Goal: Task Accomplishment & Management: Use online tool/utility

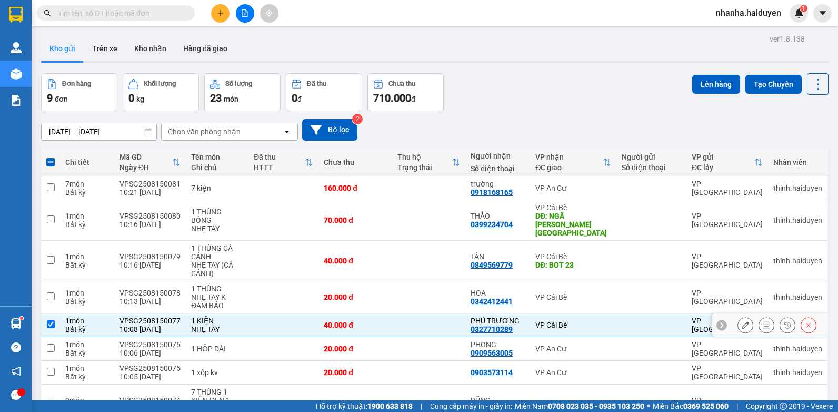
scroll to position [83, 0]
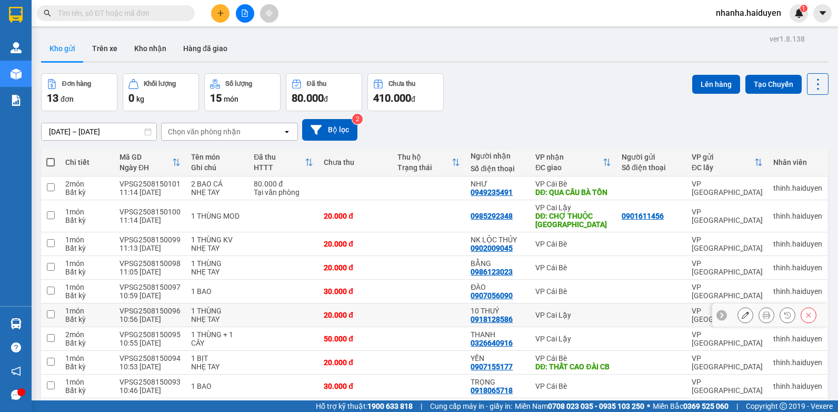
scroll to position [186, 0]
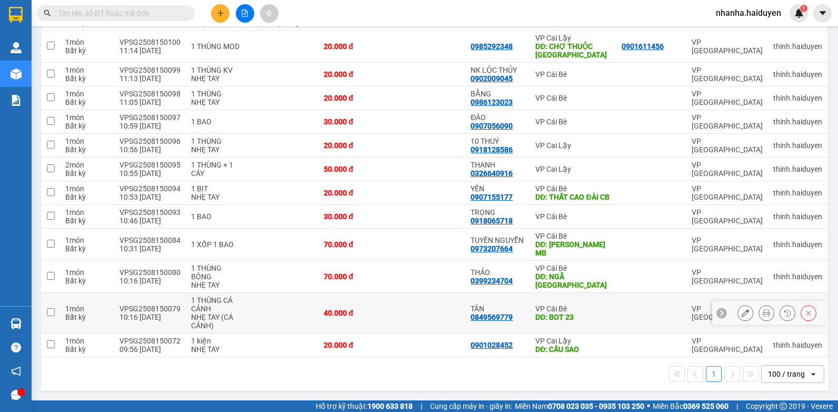
click at [522, 324] on td "TẦN 0849569779" at bounding box center [497, 313] width 65 height 41
checkbox input "true"
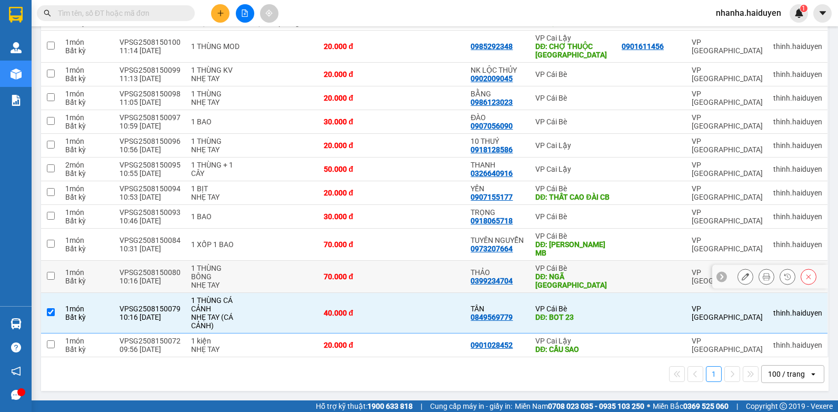
click at [428, 281] on td at bounding box center [429, 277] width 74 height 32
checkbox input "true"
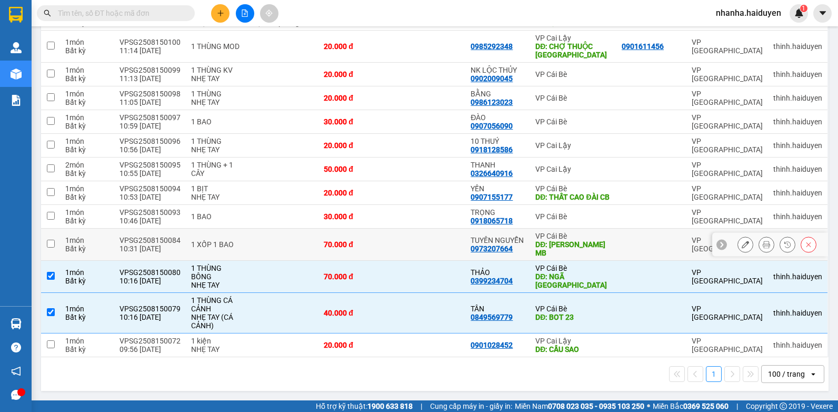
click at [428, 251] on td at bounding box center [429, 245] width 74 height 32
checkbox input "true"
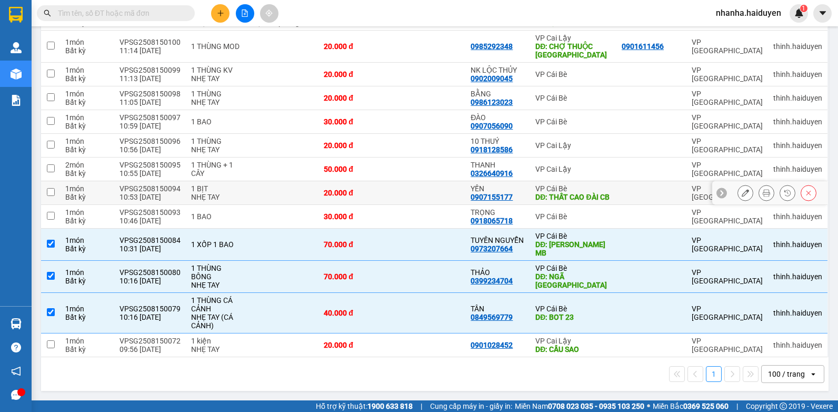
click at [427, 193] on td at bounding box center [429, 193] width 74 height 24
checkbox input "true"
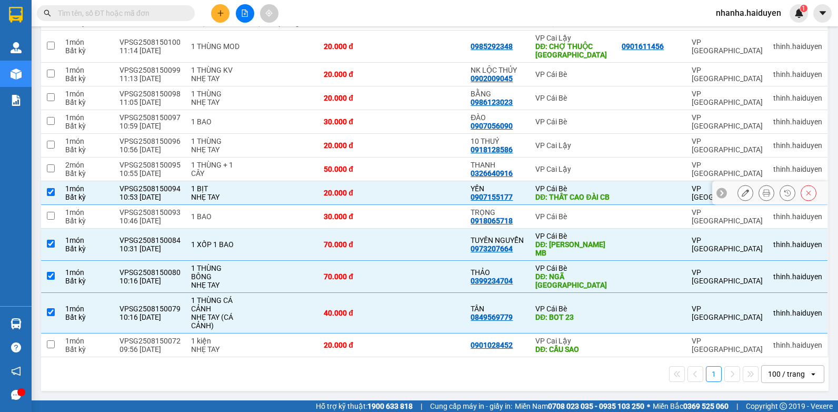
scroll to position [0, 0]
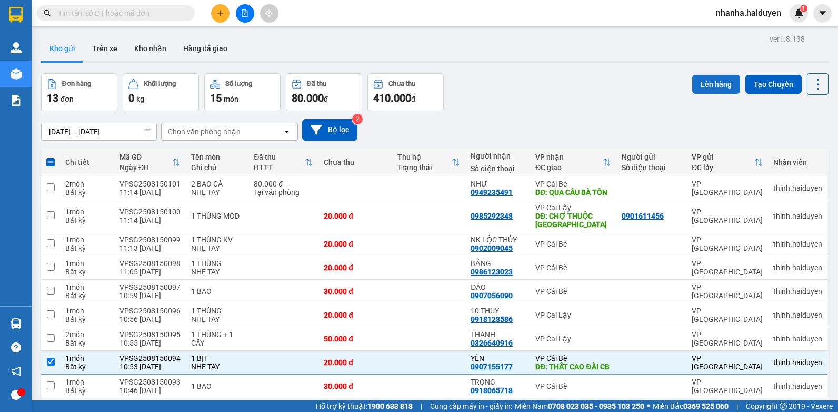
click at [707, 86] on button "Lên hàng" at bounding box center [716, 84] width 48 height 19
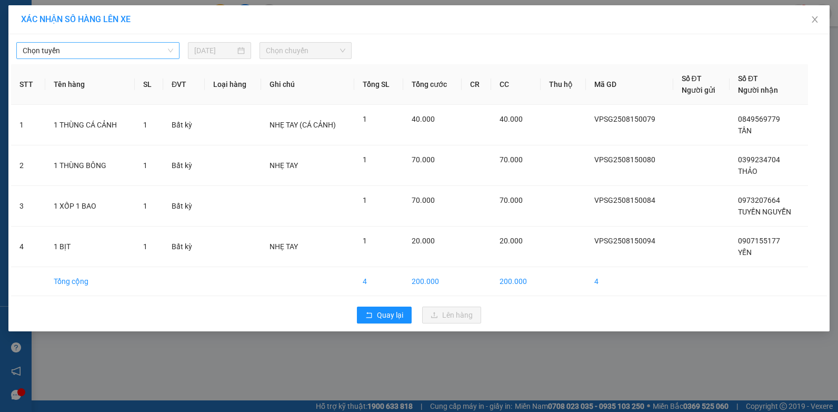
drag, startPoint x: 135, startPoint y: 50, endPoint x: 127, endPoint y: 56, distance: 10.2
click at [135, 51] on span "Chọn tuyến" at bounding box center [98, 51] width 151 height 16
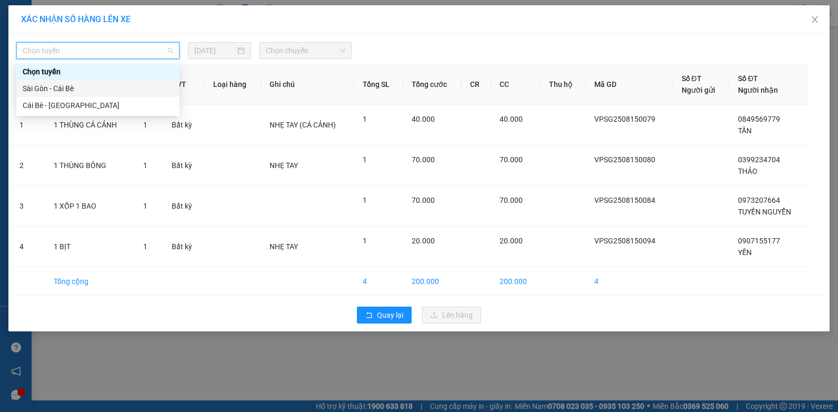
click at [74, 86] on div "Sài Gòn - Cái Bè" at bounding box center [98, 89] width 151 height 12
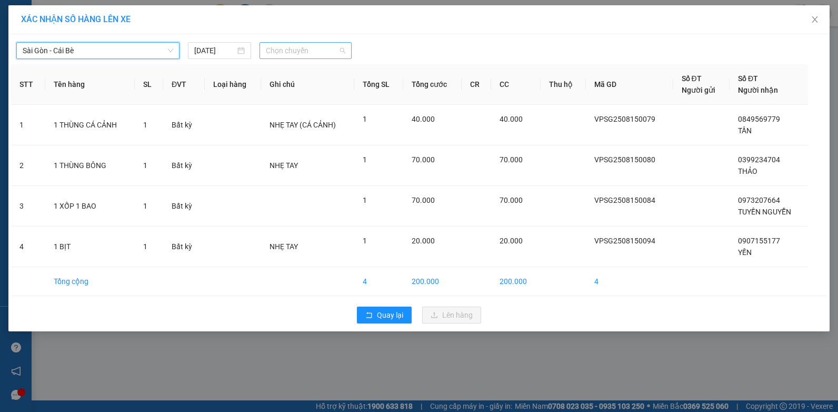
click at [279, 48] on span "Chọn chuyến" at bounding box center [305, 51] width 79 height 16
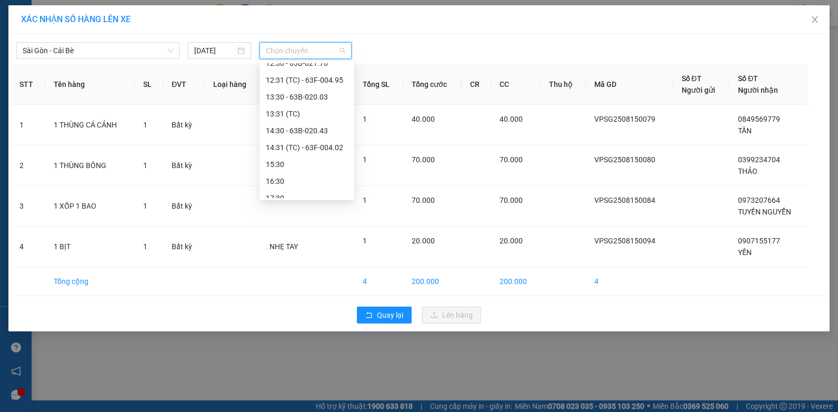
scroll to position [105, 0]
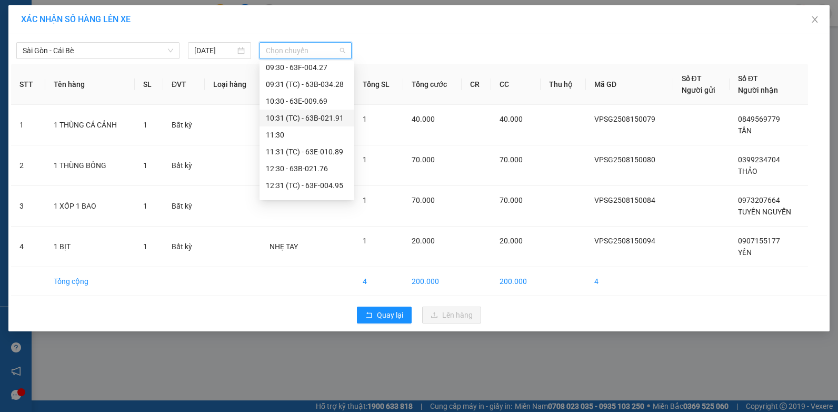
click at [326, 117] on div "10:31 (TC) - 63B-021.91" at bounding box center [307, 118] width 82 height 12
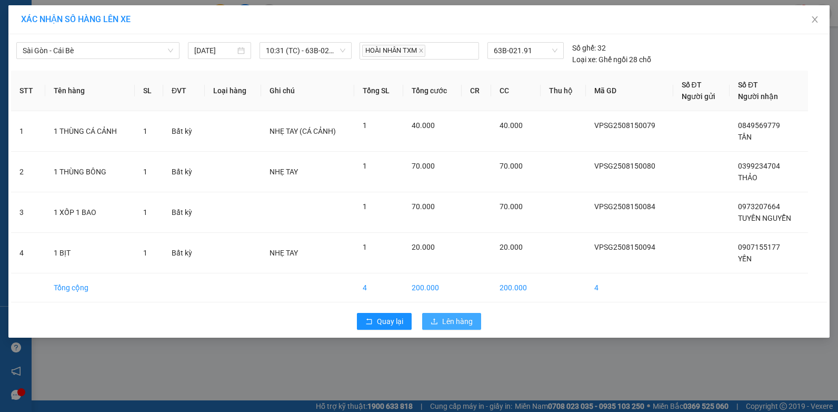
click at [443, 322] on span "Lên hàng" at bounding box center [457, 321] width 31 height 12
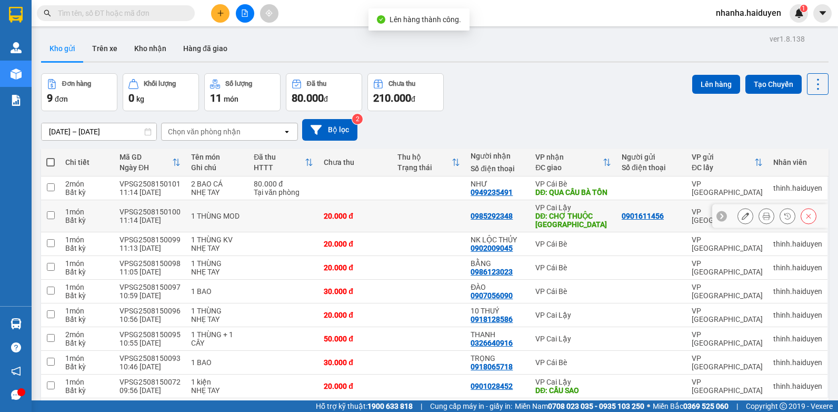
scroll to position [49, 0]
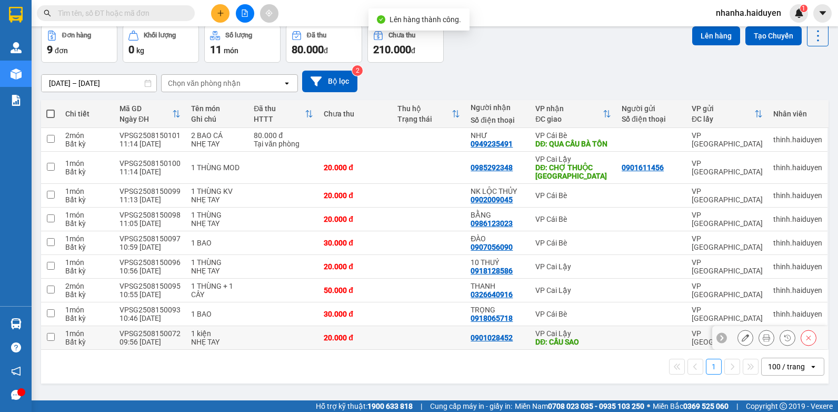
click at [397, 342] on td at bounding box center [429, 338] width 74 height 24
checkbox input "true"
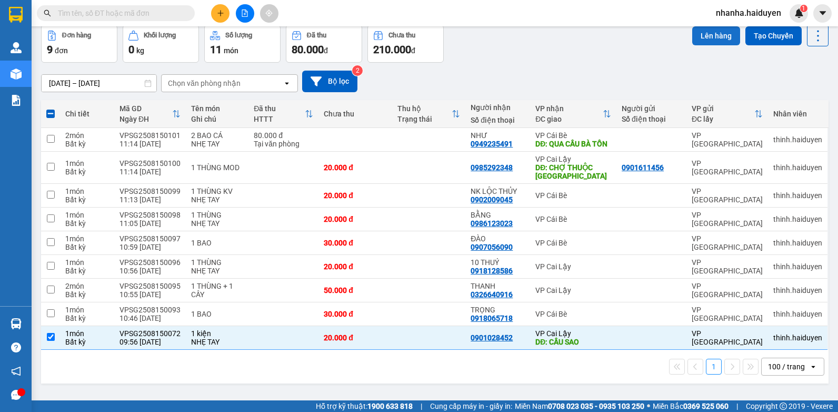
click at [701, 42] on button "Lên hàng" at bounding box center [716, 35] width 48 height 19
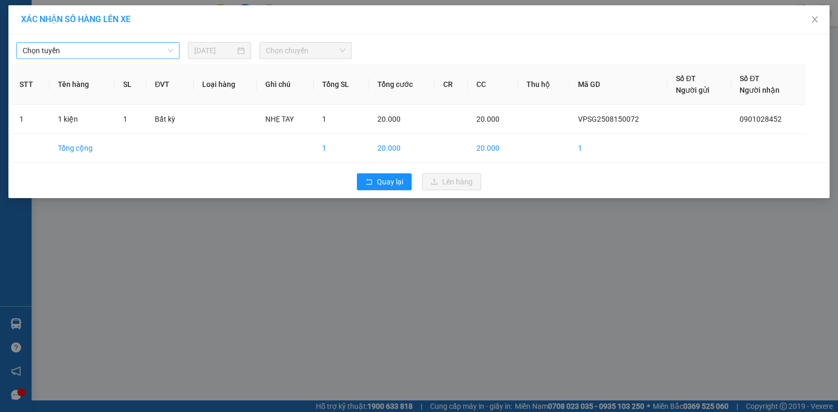
click at [114, 57] on span "Chọn tuyến" at bounding box center [98, 51] width 151 height 16
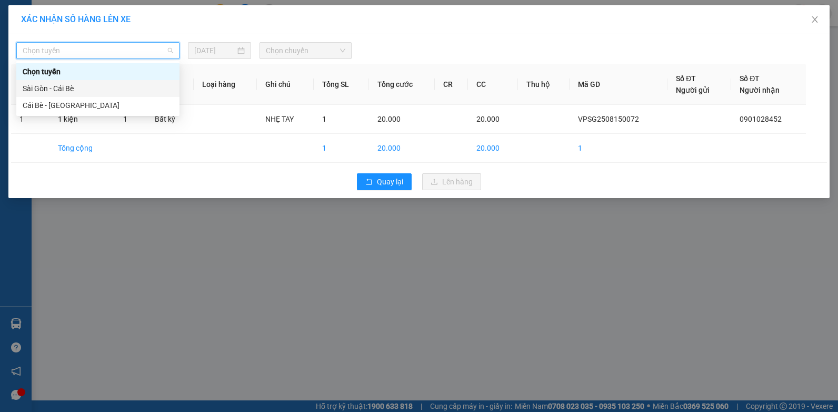
click at [90, 91] on div "Sài Gòn - Cái Bè" at bounding box center [98, 89] width 151 height 12
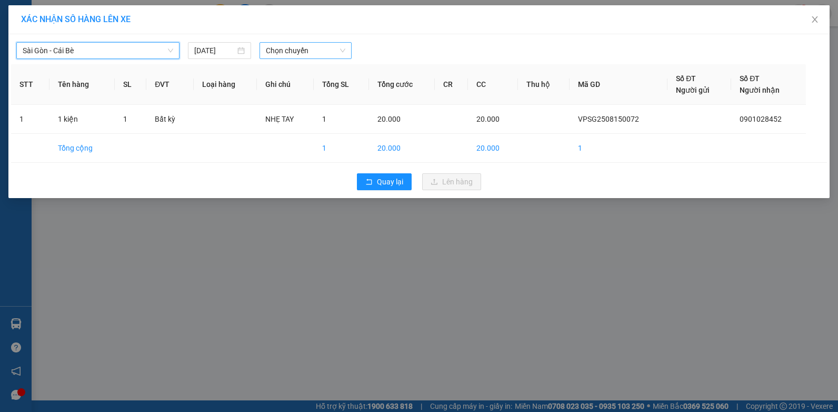
click at [322, 45] on span "Chọn chuyến" at bounding box center [305, 51] width 79 height 16
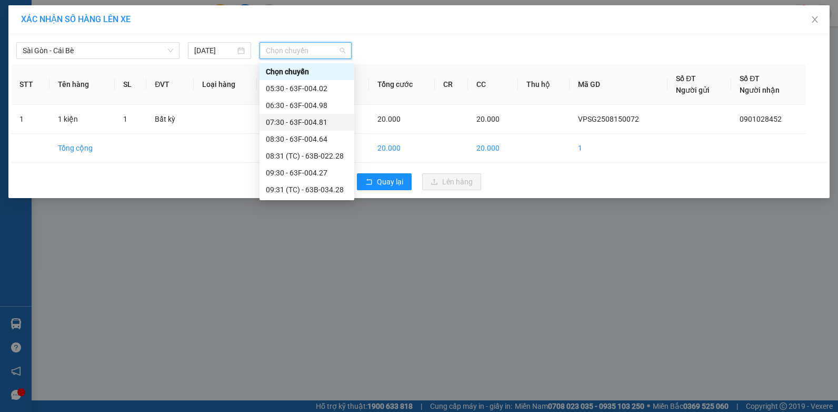
scroll to position [158, 0]
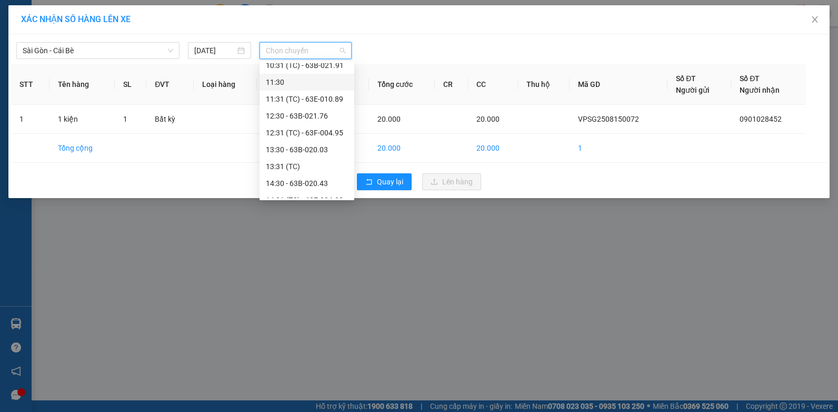
click at [323, 84] on div "11:30" at bounding box center [307, 82] width 82 height 12
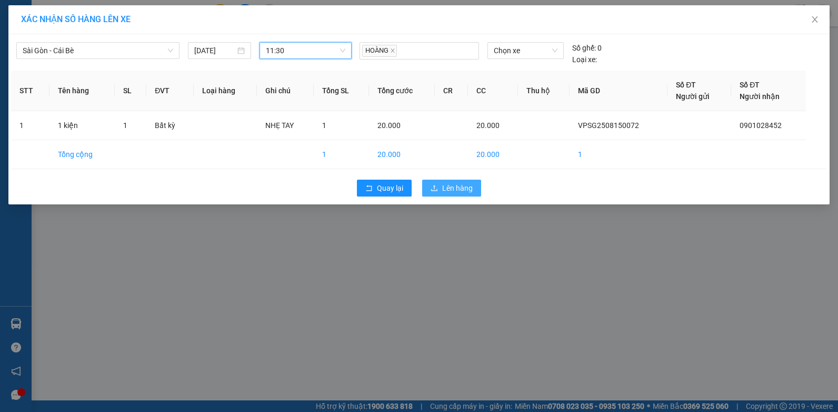
click at [439, 186] on button "Lên hàng" at bounding box center [451, 188] width 59 height 17
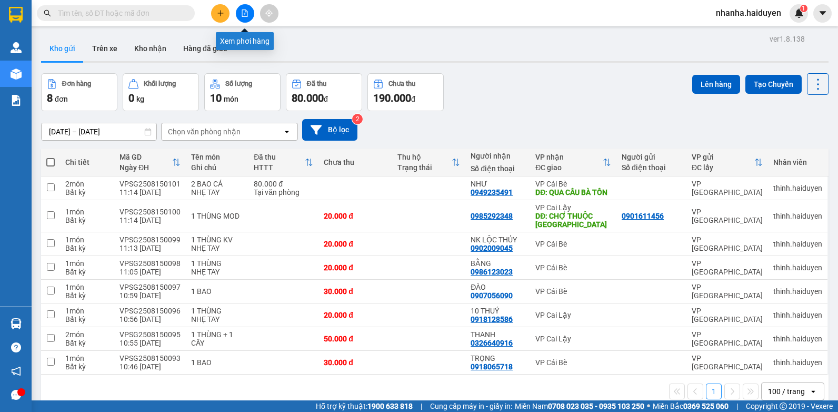
click at [251, 13] on button at bounding box center [245, 13] width 18 height 18
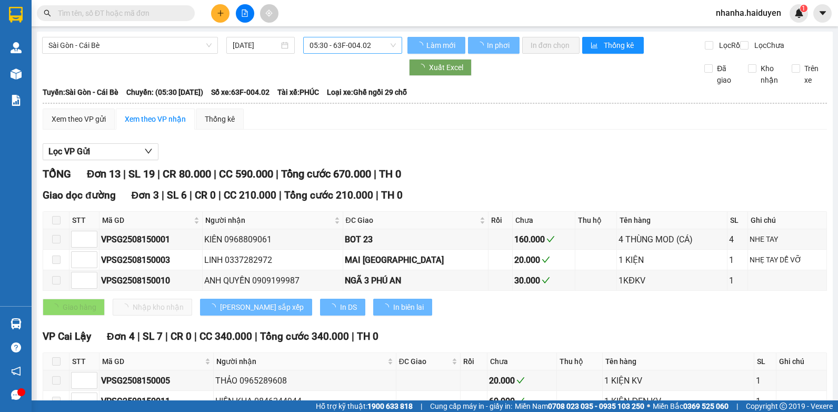
click at [334, 39] on span "05:30 - 63F-004.02" at bounding box center [353, 45] width 86 height 16
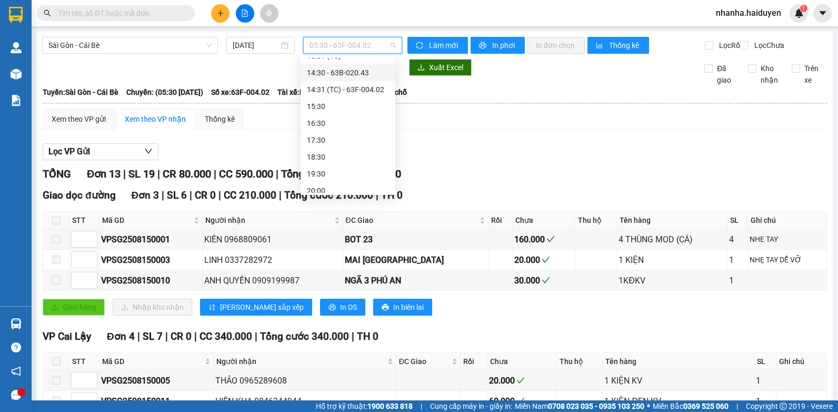
scroll to position [211, 0]
click at [344, 106] on div "13:31 (TC)" at bounding box center [348, 109] width 82 height 12
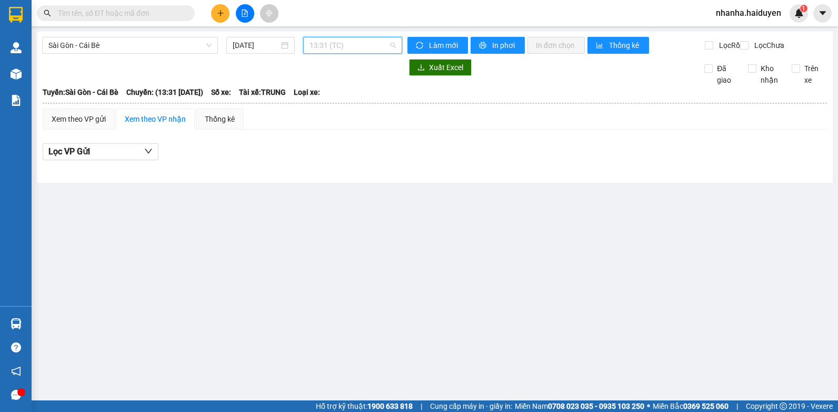
click at [336, 46] on span "13:31 (TC)" at bounding box center [353, 45] width 86 height 16
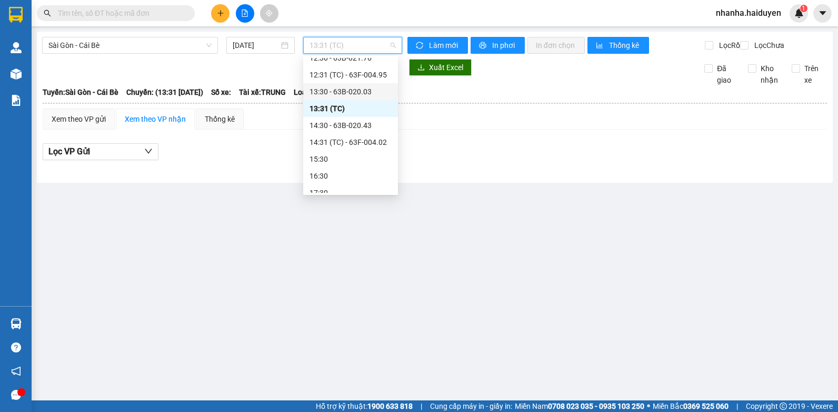
scroll to position [105, 0]
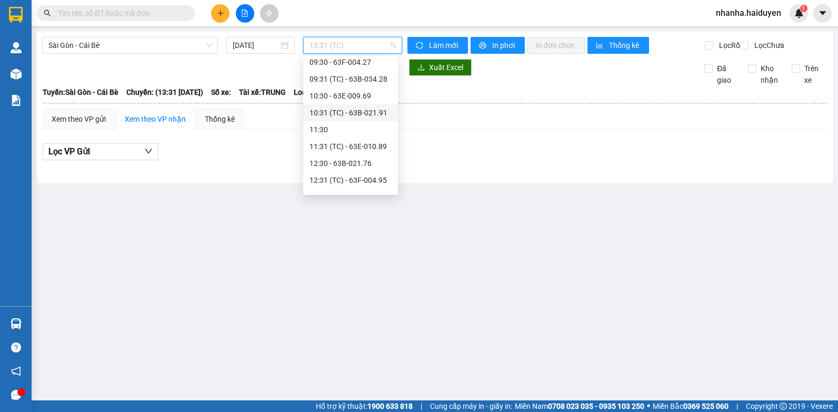
click at [339, 111] on div "10:31 (TC) - 63B-021.91" at bounding box center [351, 113] width 82 height 12
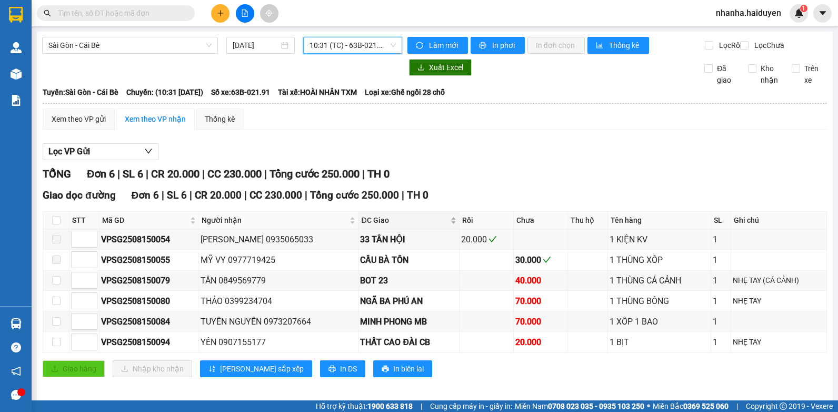
scroll to position [15, 0]
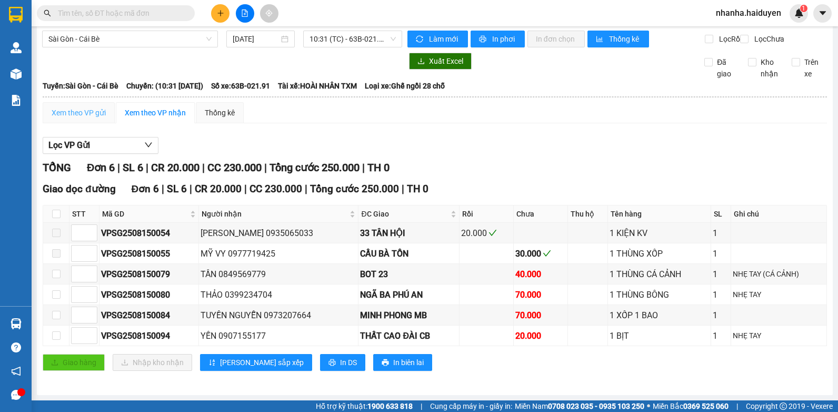
click at [103, 119] on div "Xem theo VP gửi" at bounding box center [79, 112] width 72 height 21
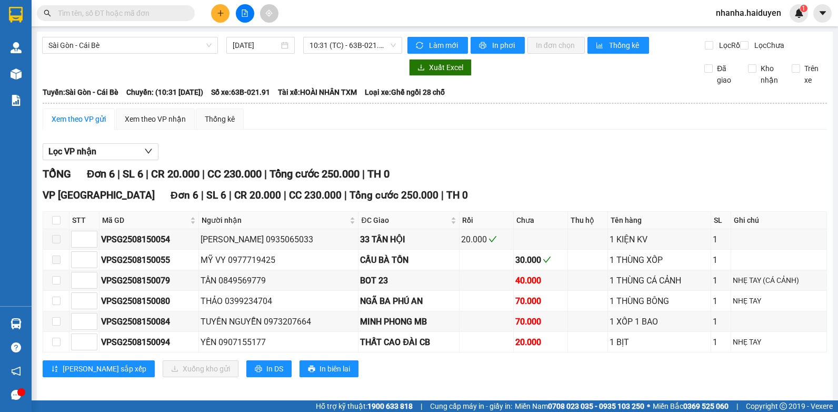
scroll to position [15, 0]
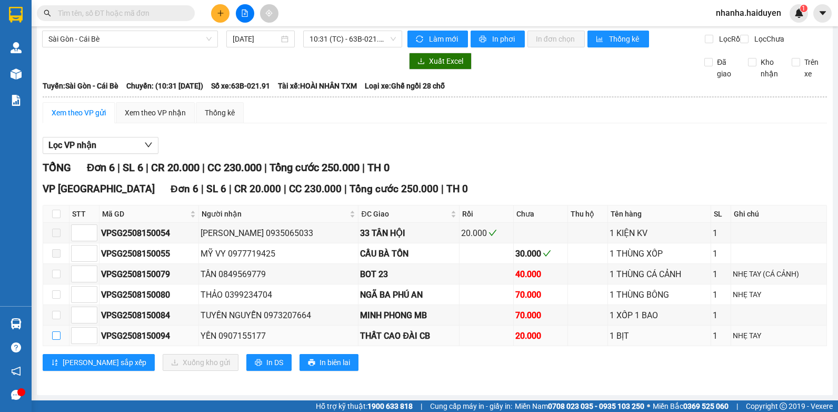
click at [56, 336] on input "checkbox" at bounding box center [56, 335] width 8 height 8
checkbox input "true"
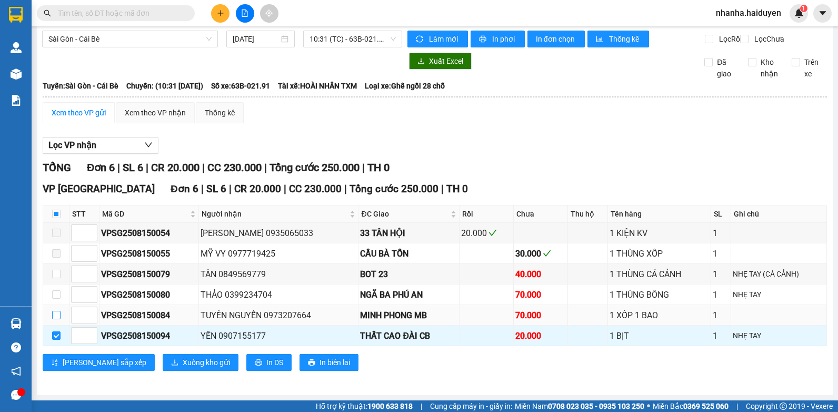
click at [56, 317] on input "checkbox" at bounding box center [56, 315] width 8 height 8
checkbox input "true"
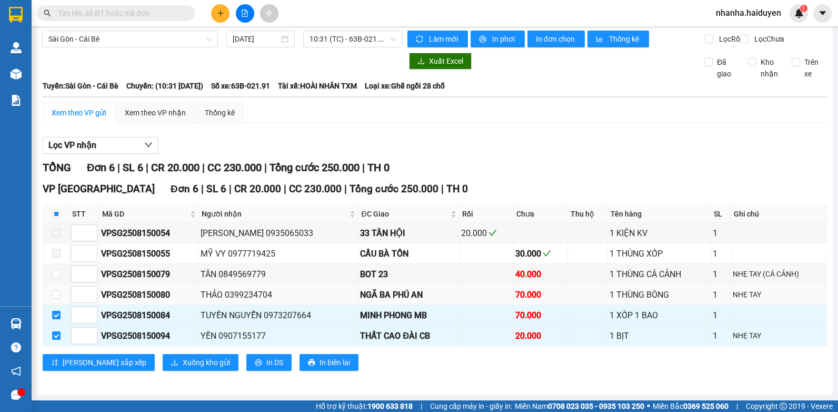
click at [59, 301] on td at bounding box center [56, 294] width 26 height 21
click at [54, 295] on input "checkbox" at bounding box center [56, 294] width 8 height 8
checkbox input "true"
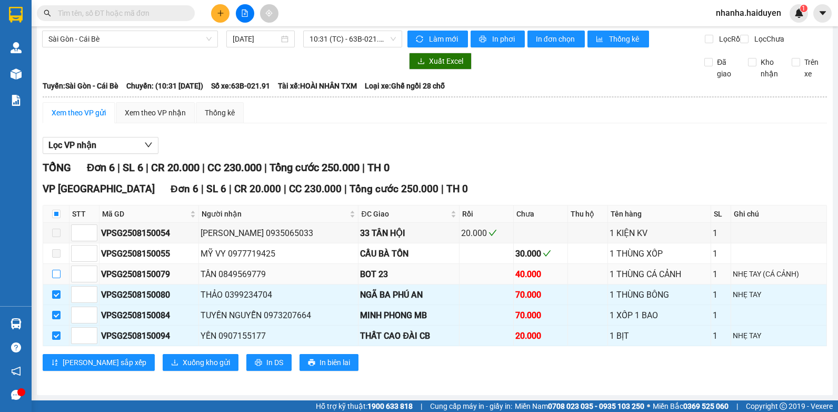
click at [54, 277] on input "checkbox" at bounding box center [56, 274] width 8 height 8
checkbox input "true"
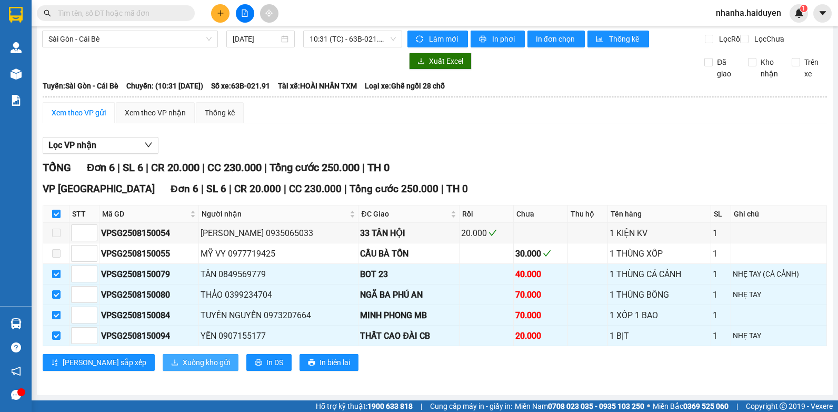
click at [183, 360] on span "Xuống kho gửi" at bounding box center [206, 362] width 47 height 12
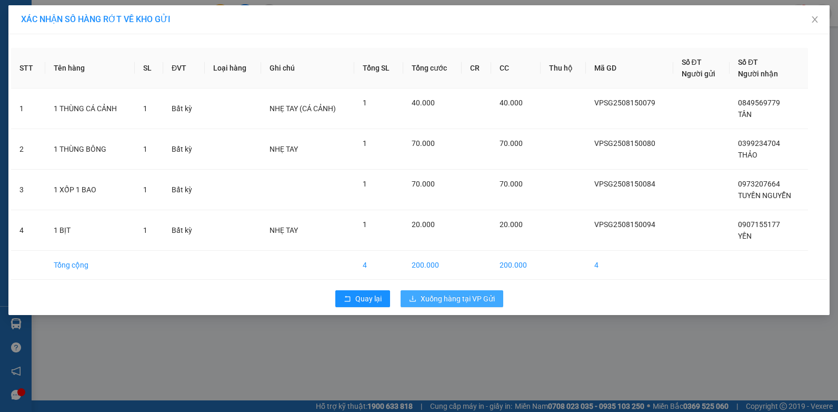
click at [477, 297] on span "Xuống hàng tại VP Gửi" at bounding box center [458, 299] width 74 height 12
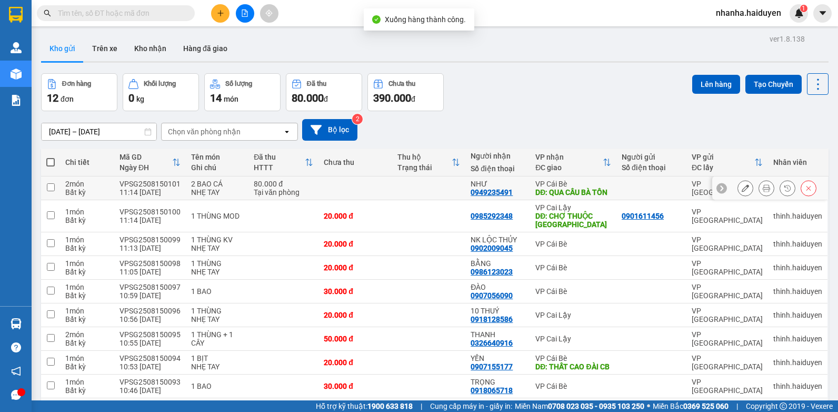
scroll to position [163, 0]
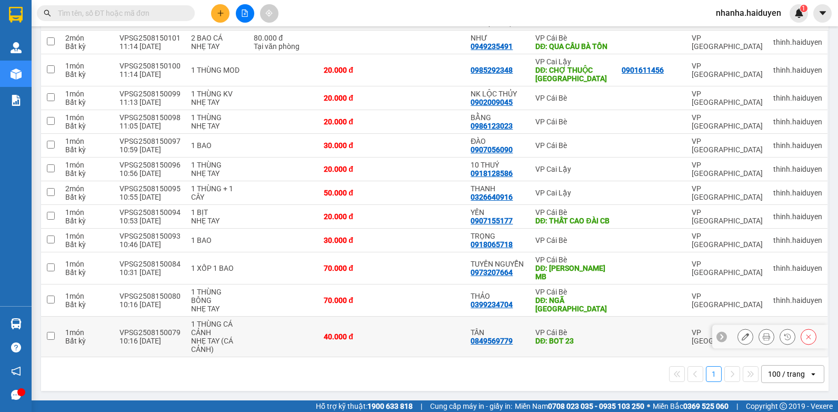
click at [403, 341] on td at bounding box center [429, 336] width 74 height 41
checkbox input "true"
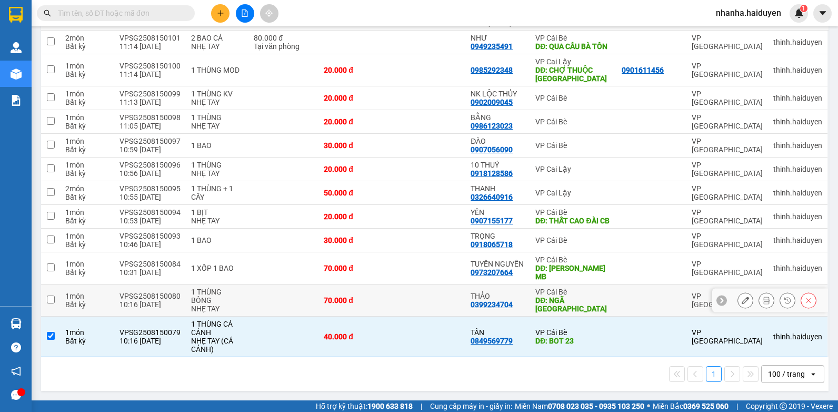
click at [424, 309] on td at bounding box center [429, 300] width 74 height 32
checkbox input "true"
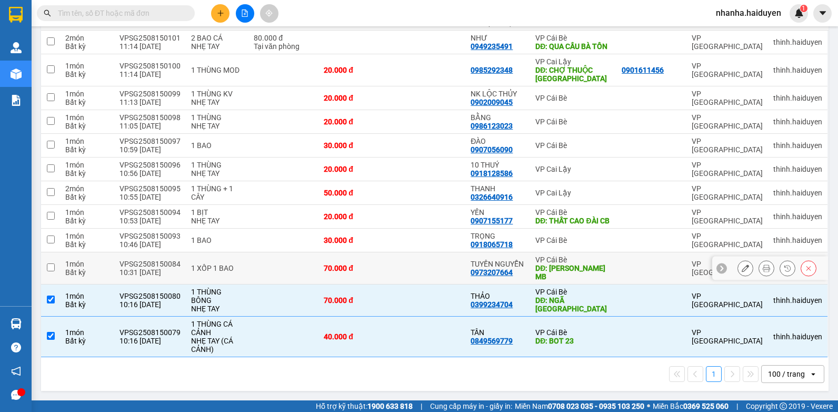
click at [419, 282] on td at bounding box center [429, 268] width 74 height 32
checkbox input "true"
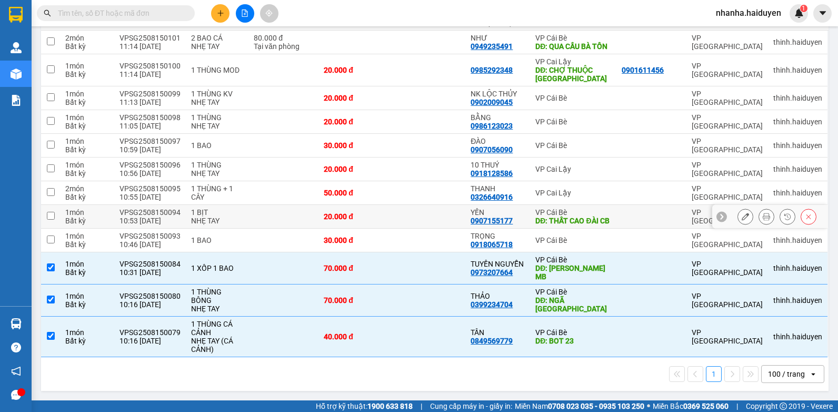
click at [418, 213] on td at bounding box center [429, 217] width 74 height 24
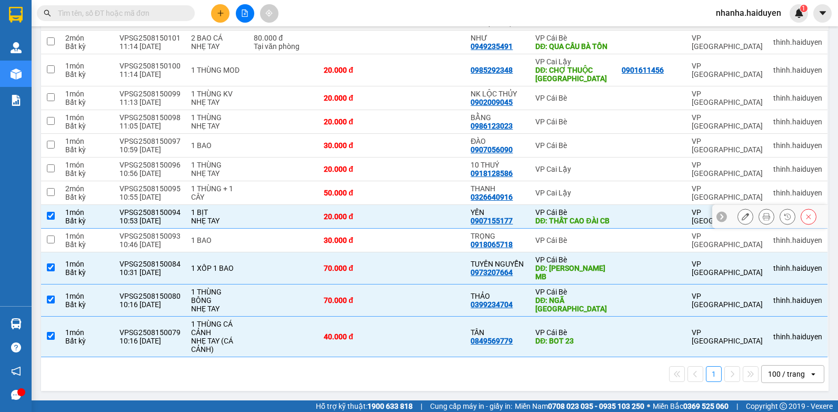
checkbox input "true"
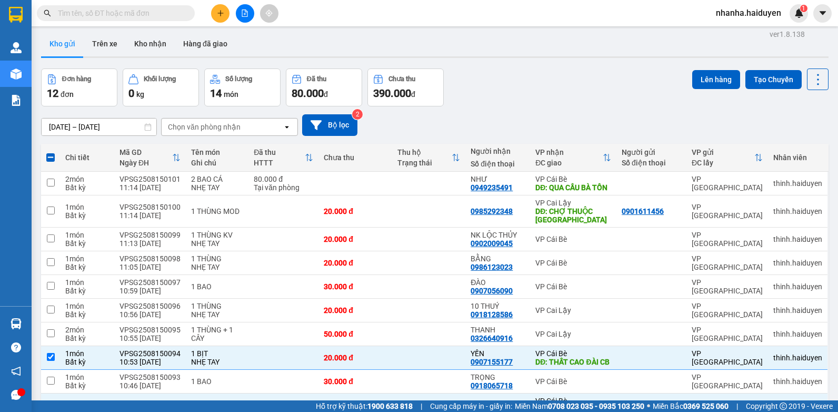
scroll to position [0, 0]
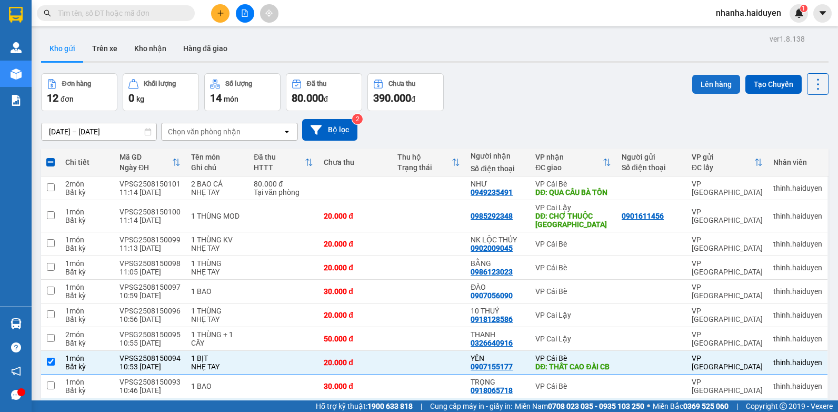
click at [700, 78] on button "Lên hàng" at bounding box center [716, 84] width 48 height 19
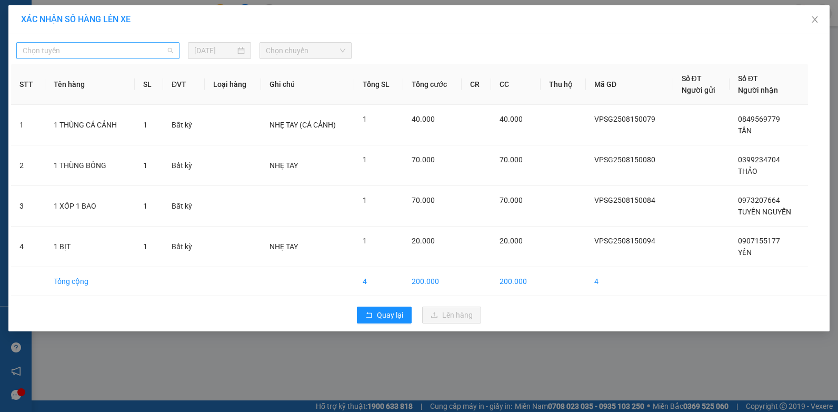
click at [36, 51] on span "Chọn tuyến" at bounding box center [98, 51] width 151 height 16
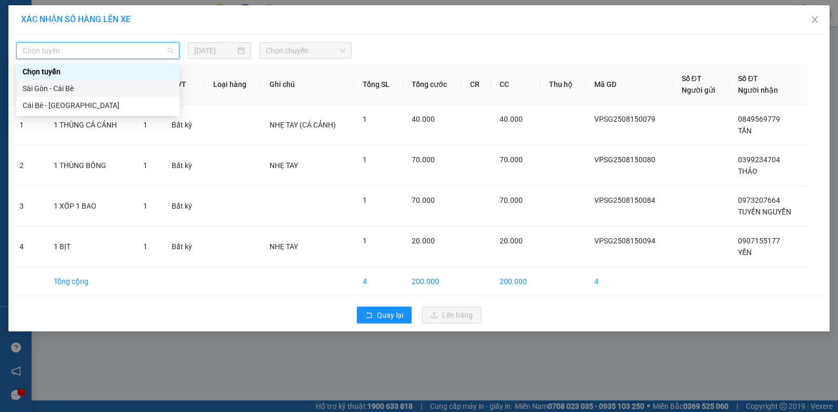
drag, startPoint x: 52, startPoint y: 90, endPoint x: 163, endPoint y: 87, distance: 110.6
click at [53, 91] on div "Sài Gòn - Cái Bè" at bounding box center [98, 89] width 151 height 12
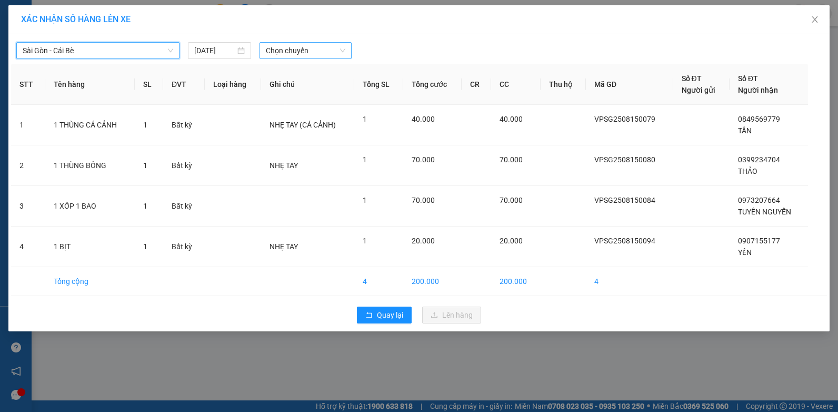
click at [271, 53] on span "Chọn chuyến" at bounding box center [305, 51] width 79 height 16
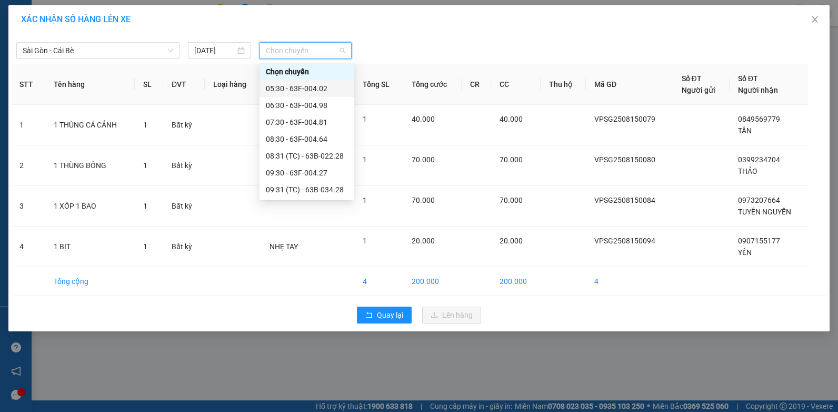
scroll to position [105, 0]
click at [314, 151] on div "11:31 (TC) - 63E-010.89" at bounding box center [307, 152] width 82 height 12
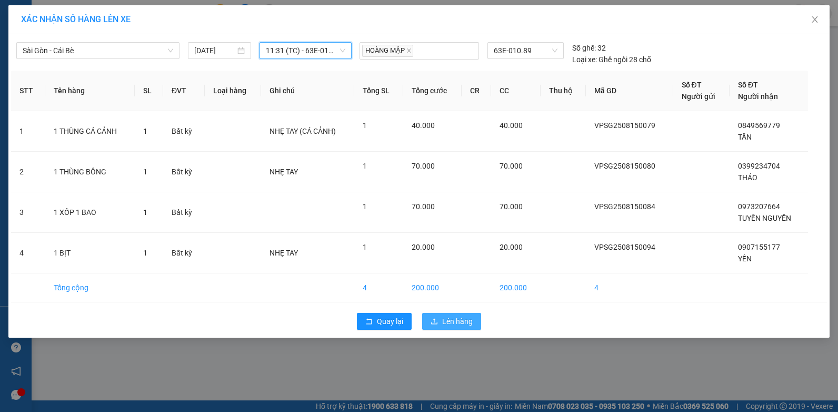
click at [443, 316] on span "Lên hàng" at bounding box center [457, 321] width 31 height 12
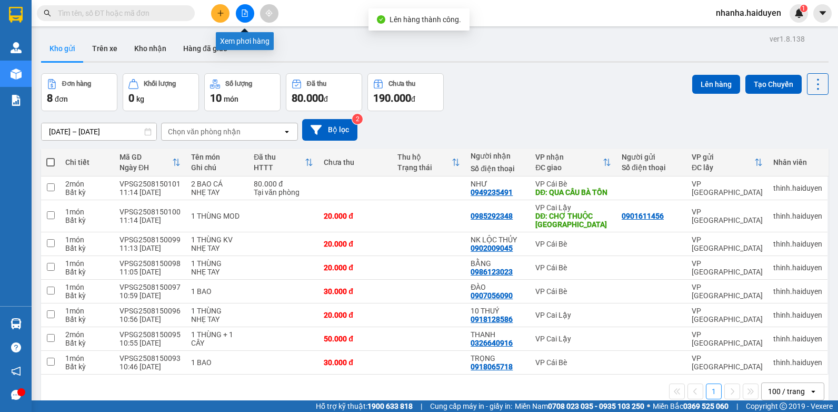
click at [239, 19] on button at bounding box center [245, 13] width 18 height 18
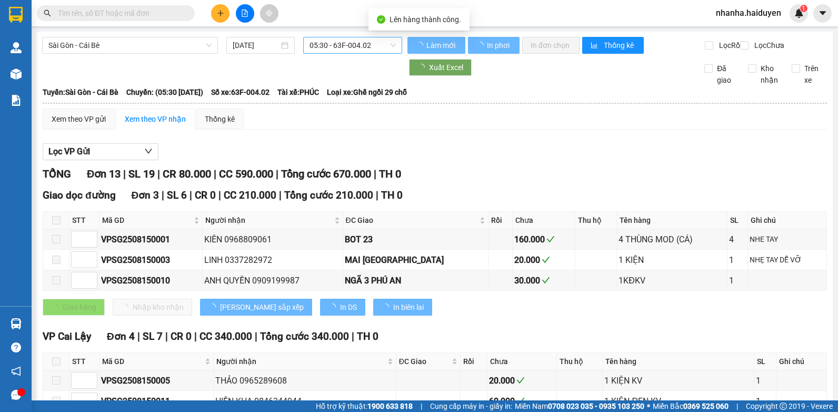
click at [327, 49] on span "05:30 - 63F-004.02" at bounding box center [353, 45] width 86 height 16
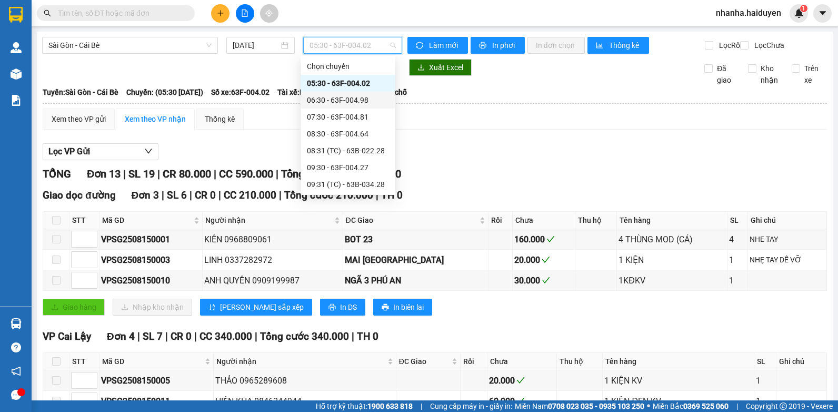
scroll to position [158, 0]
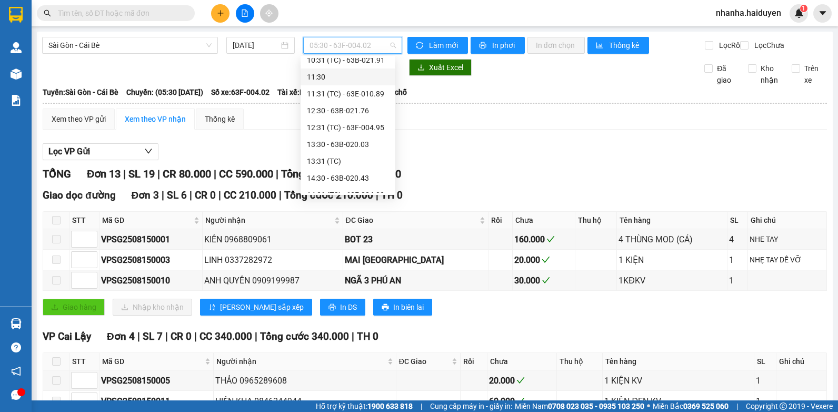
click at [348, 80] on div "11:30" at bounding box center [348, 77] width 82 height 12
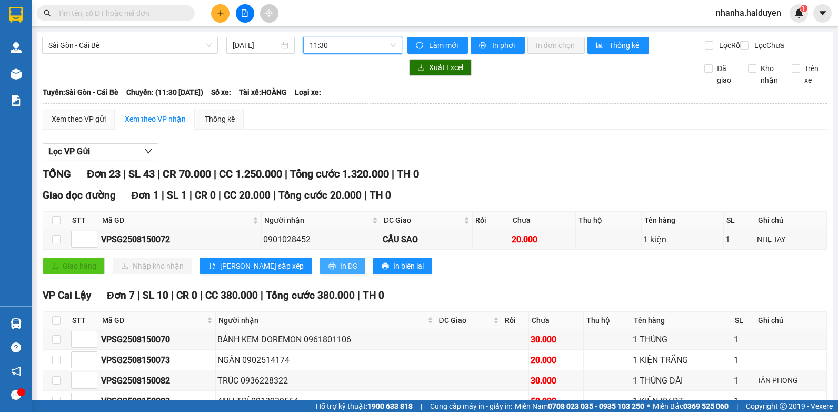
click at [340, 272] on span "In DS" at bounding box center [348, 266] width 17 height 12
click at [325, 49] on span "11:30" at bounding box center [353, 45] width 86 height 16
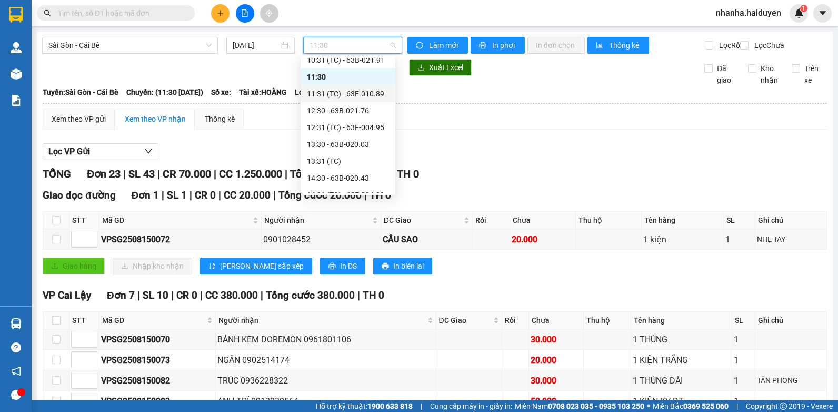
click at [340, 94] on div "11:31 (TC) - 63E-010.89" at bounding box center [348, 94] width 82 height 12
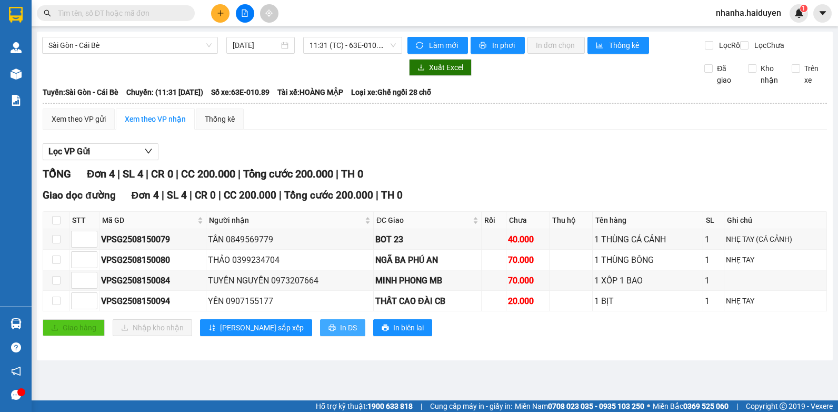
click at [320, 335] on button "In DS" at bounding box center [342, 327] width 45 height 17
click at [374, 50] on span "11:31 (TC) - 63E-010.89" at bounding box center [353, 45] width 86 height 16
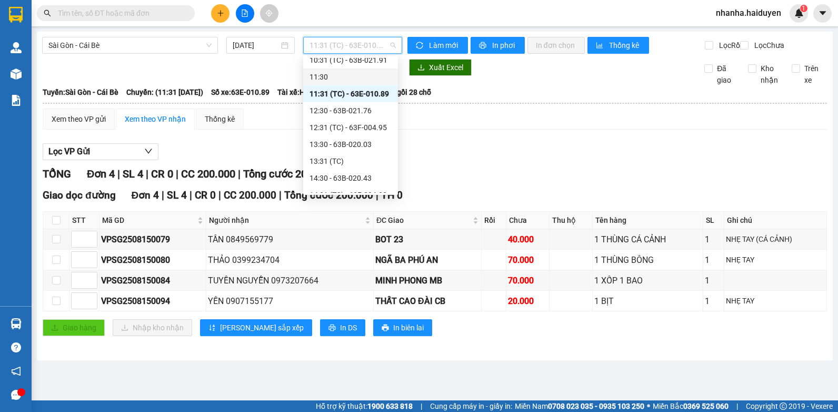
click at [360, 72] on div "11:30" at bounding box center [351, 77] width 82 height 12
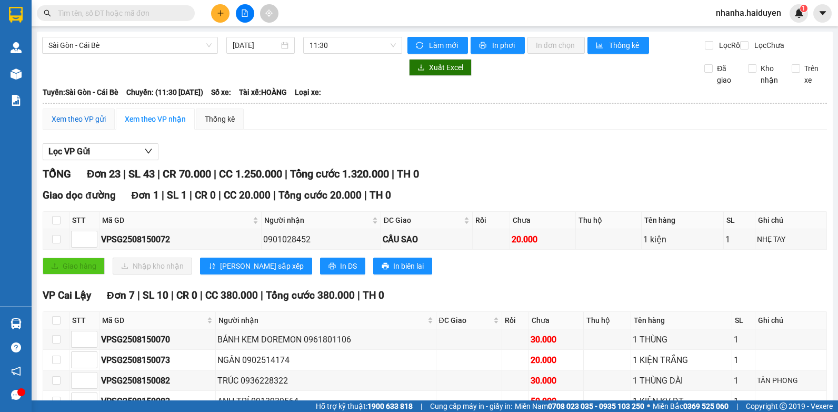
click at [81, 125] on div "Xem theo VP gửi" at bounding box center [79, 119] width 54 height 12
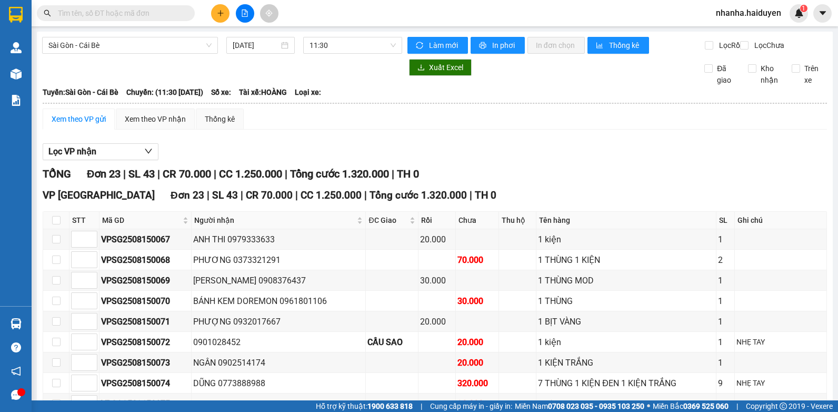
scroll to position [263, 0]
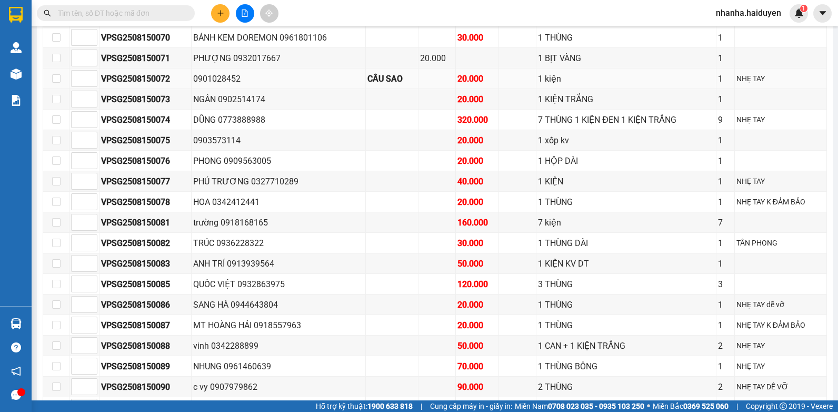
click at [256, 85] on div "0901028452" at bounding box center [278, 78] width 171 height 13
click at [48, 87] on td at bounding box center [56, 78] width 26 height 21
click at [56, 83] on input "checkbox" at bounding box center [56, 78] width 8 height 8
checkbox input "true"
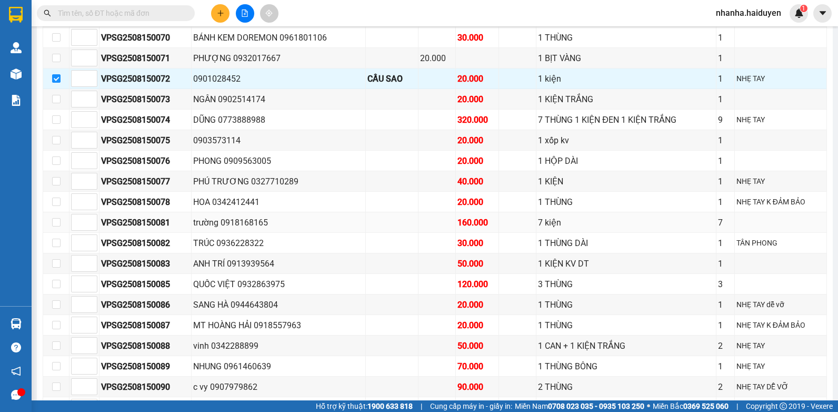
scroll to position [364, 0]
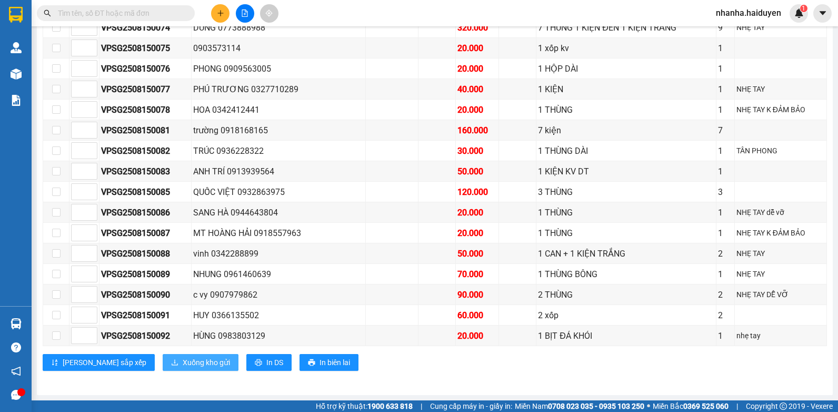
click at [183, 365] on span "Xuống kho gửi" at bounding box center [206, 362] width 47 height 12
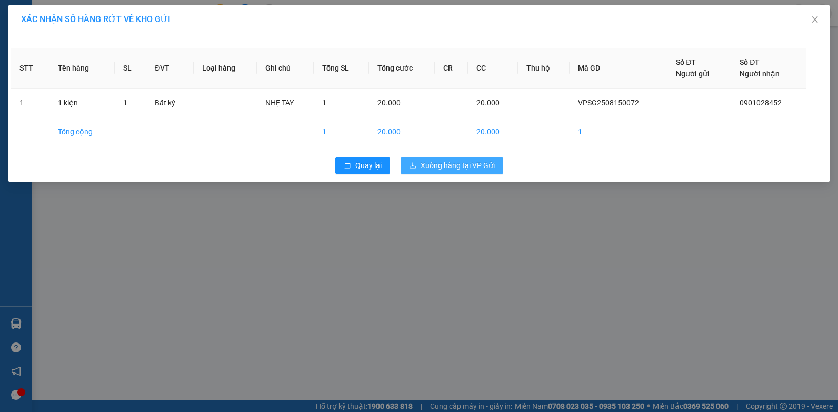
click at [440, 162] on span "Xuống hàng tại VP Gửi" at bounding box center [458, 166] width 74 height 12
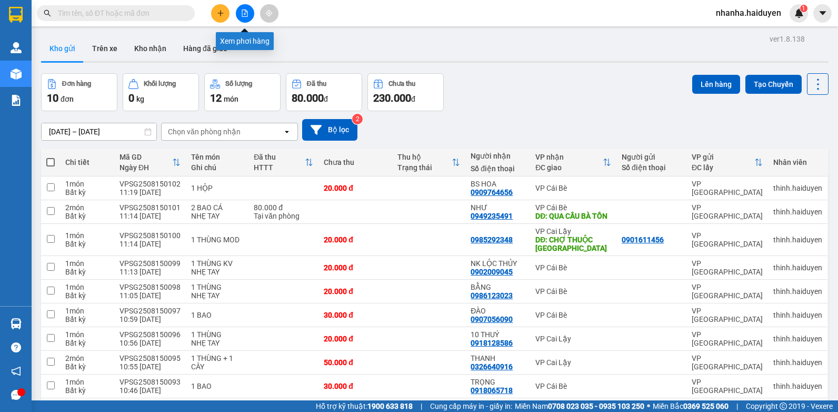
click at [243, 16] on icon "file-add" at bounding box center [244, 12] width 7 height 7
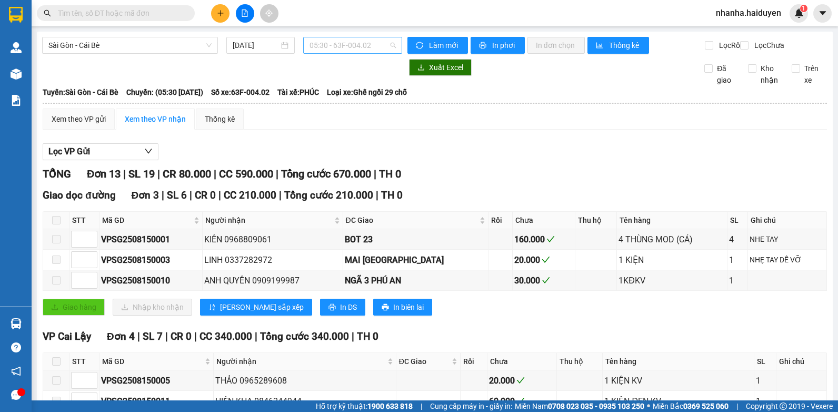
click at [348, 50] on span "05:30 - 63F-004.02" at bounding box center [353, 45] width 86 height 16
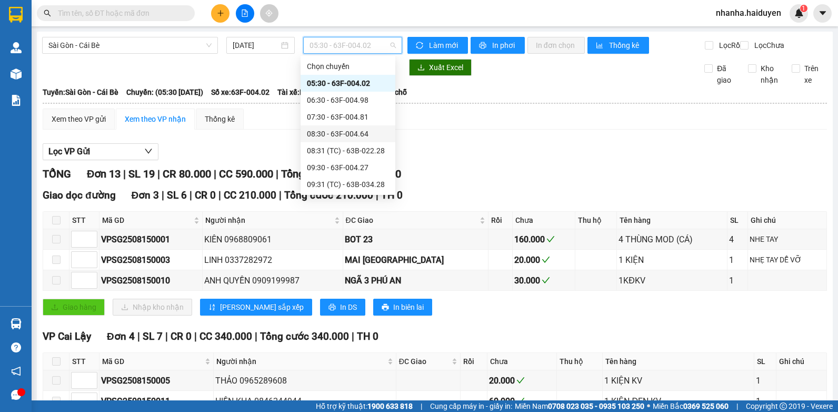
scroll to position [105, 0]
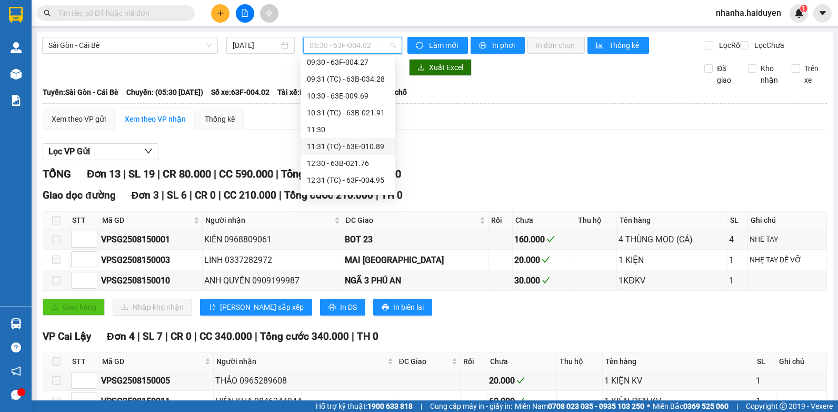
click at [354, 148] on div "11:31 (TC) - 63E-010.89" at bounding box center [348, 147] width 82 height 12
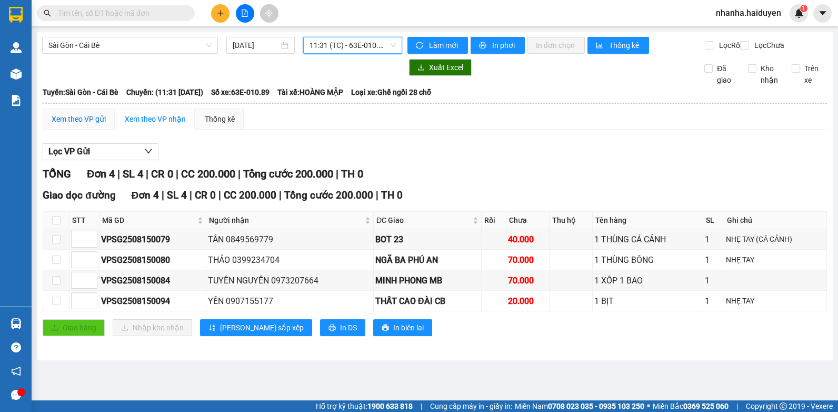
click at [91, 125] on div "Xem theo VP gửi" at bounding box center [79, 119] width 54 height 12
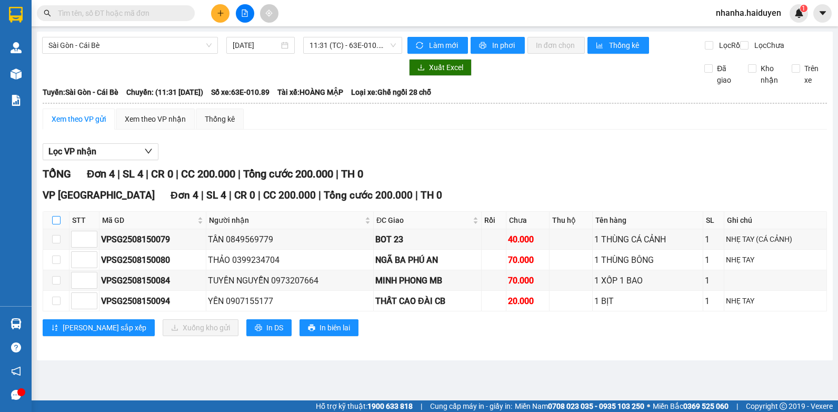
click at [59, 224] on input "checkbox" at bounding box center [56, 220] width 8 height 8
checkbox input "true"
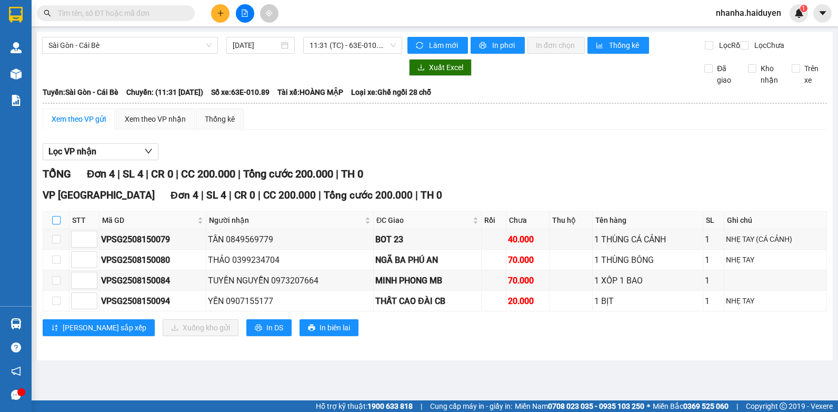
checkbox input "true"
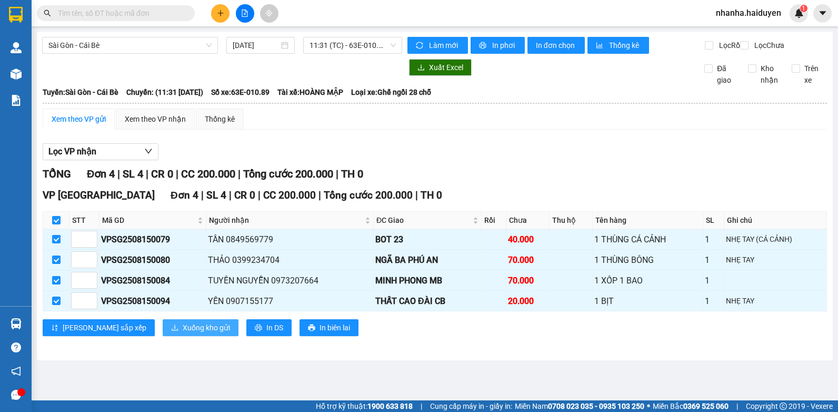
click at [183, 333] on span "Xuống kho gửi" at bounding box center [206, 328] width 47 height 12
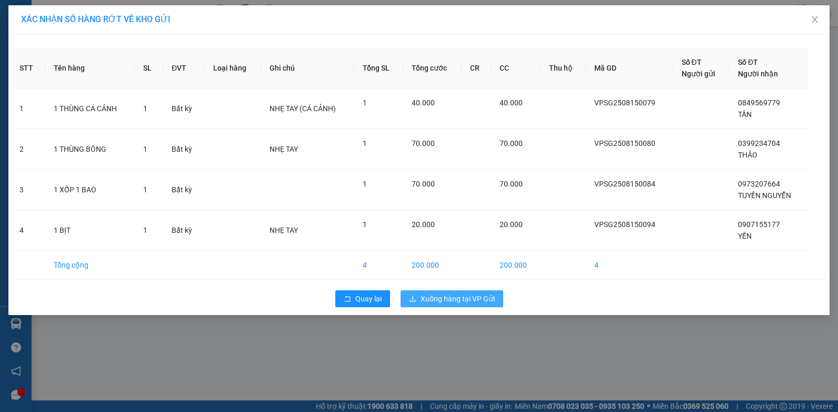
click at [448, 299] on span "Xuống hàng tại VP Gửi" at bounding box center [458, 299] width 74 height 12
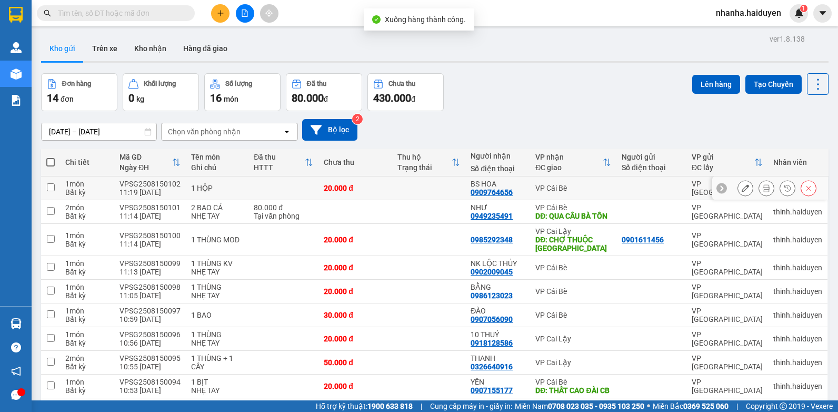
scroll to position [210, 0]
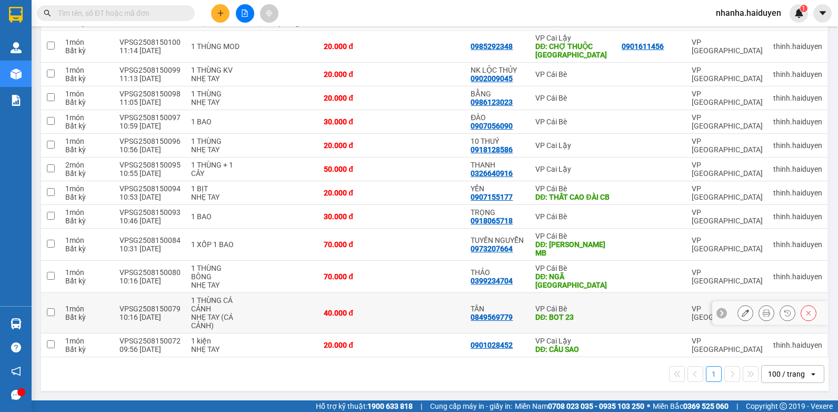
drag, startPoint x: 369, startPoint y: 316, endPoint x: 375, endPoint y: 302, distance: 15.1
click at [371, 316] on div "40.000 đ" at bounding box center [355, 313] width 63 height 8
checkbox input "true"
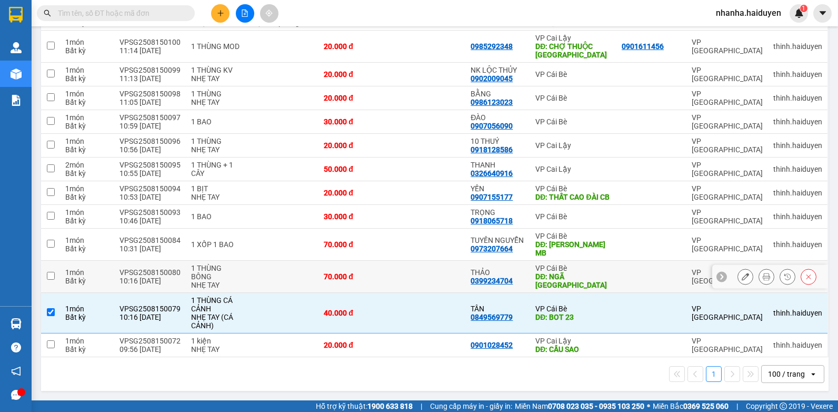
click at [377, 291] on td "70.000 đ" at bounding box center [356, 277] width 74 height 32
checkbox input "true"
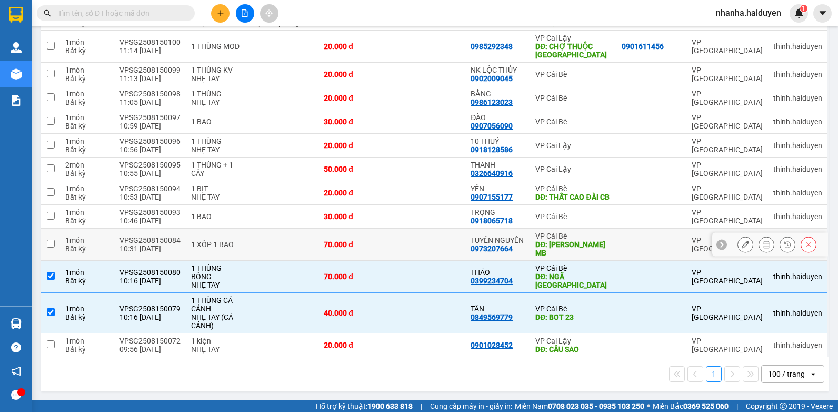
click at [372, 256] on td "70.000 đ" at bounding box center [356, 245] width 74 height 32
checkbox input "true"
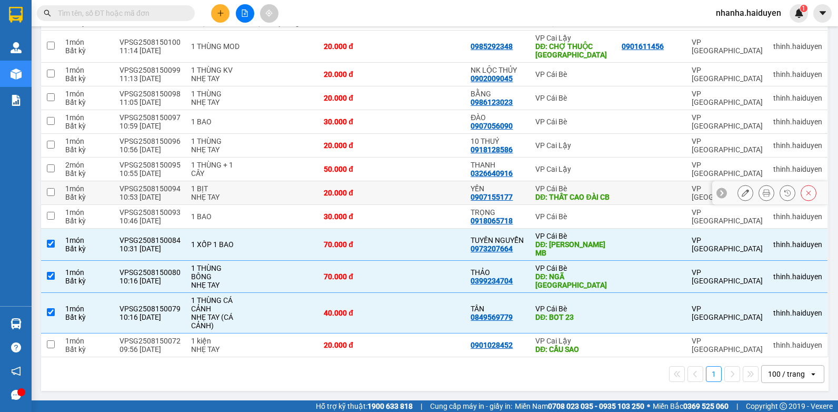
click at [371, 191] on div "20.000 đ" at bounding box center [355, 192] width 63 height 8
checkbox input "true"
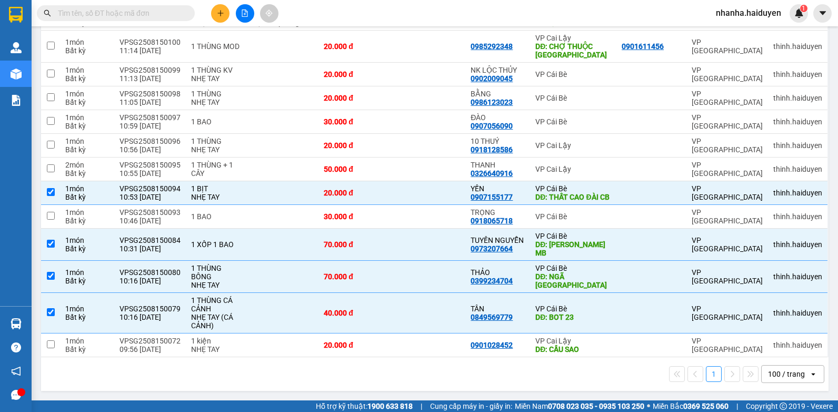
scroll to position [0, 0]
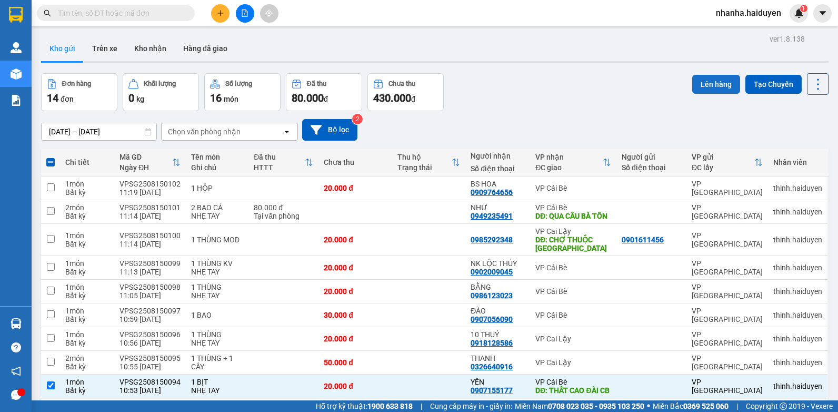
click at [693, 83] on button "Lên hàng" at bounding box center [716, 84] width 48 height 19
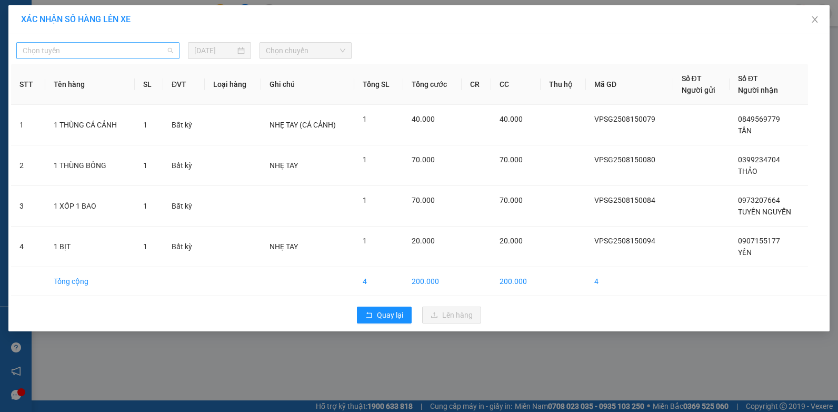
click at [112, 54] on span "Chọn tuyến" at bounding box center [98, 51] width 151 height 16
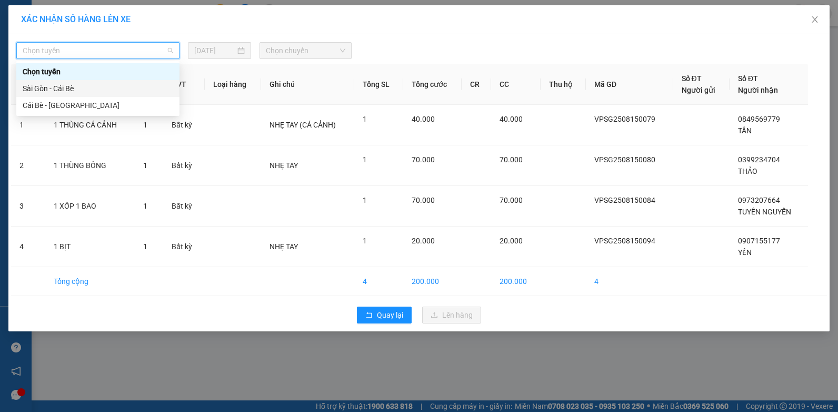
click at [83, 92] on div "Sài Gòn - Cái Bè" at bounding box center [98, 89] width 151 height 12
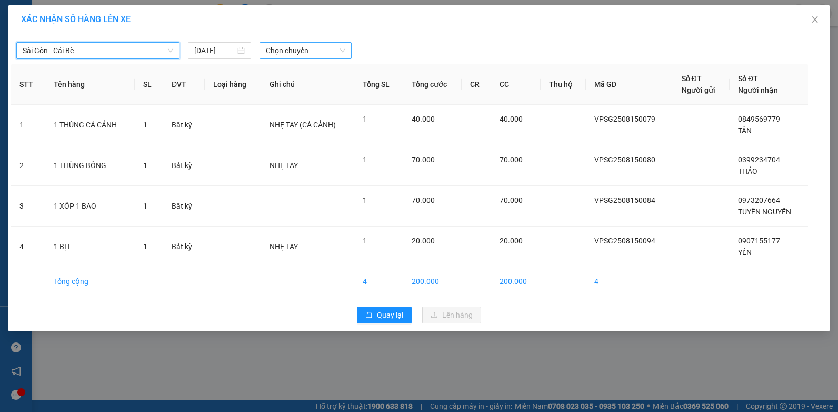
click at [279, 51] on span "Chọn chuyến" at bounding box center [305, 51] width 79 height 16
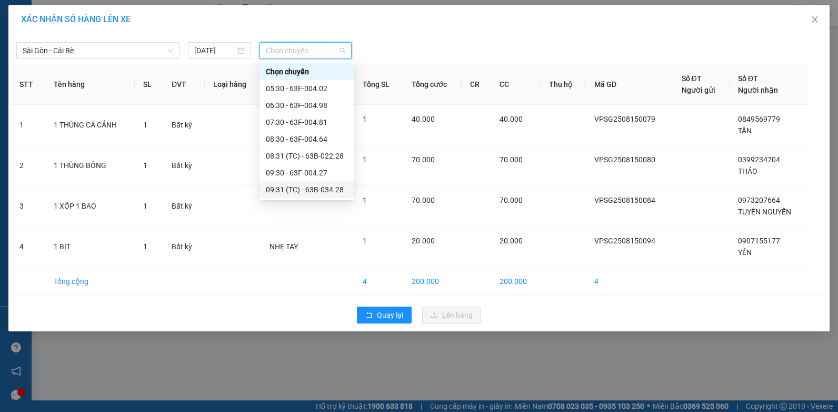
scroll to position [158, 0]
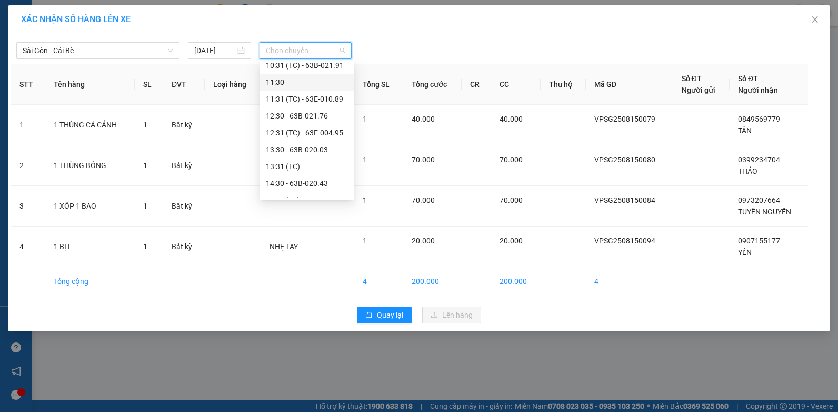
click at [306, 77] on div "11:30" at bounding box center [307, 82] width 82 height 12
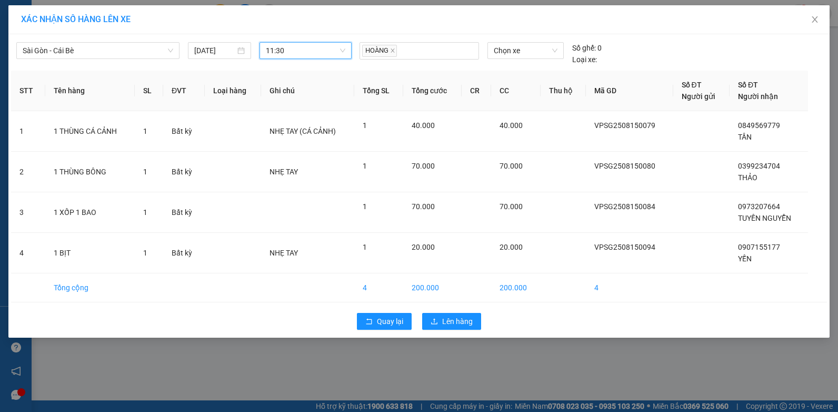
click at [453, 311] on div "Quay lại Lên hàng" at bounding box center [419, 320] width 816 height 27
click at [453, 315] on button "Lên hàng" at bounding box center [451, 321] width 59 height 17
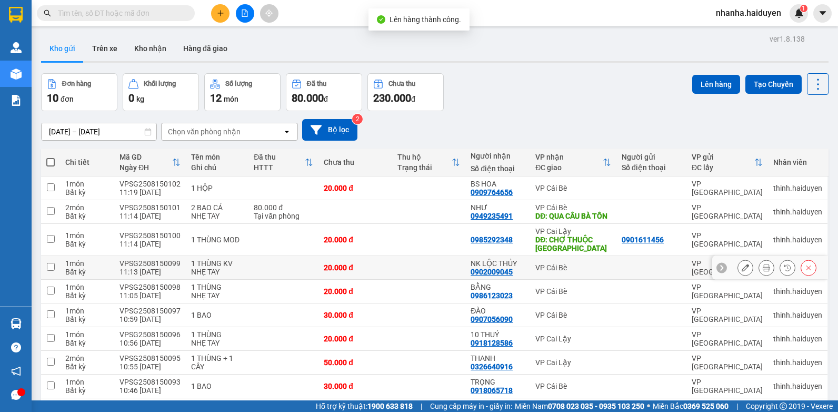
scroll to position [73, 0]
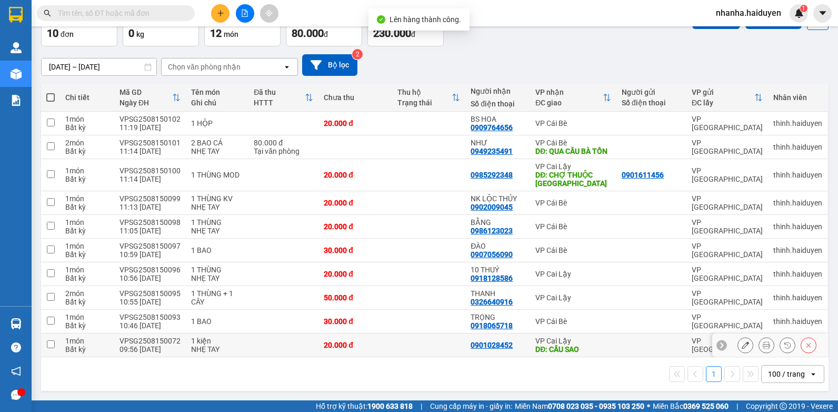
click at [397, 344] on td at bounding box center [429, 345] width 74 height 24
checkbox input "true"
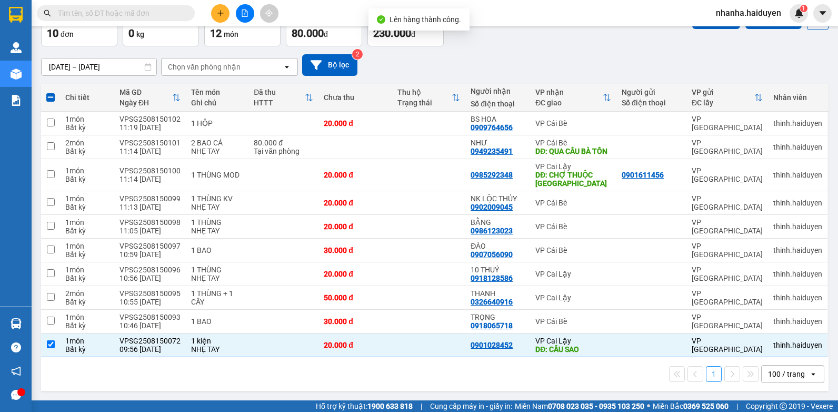
scroll to position [0, 0]
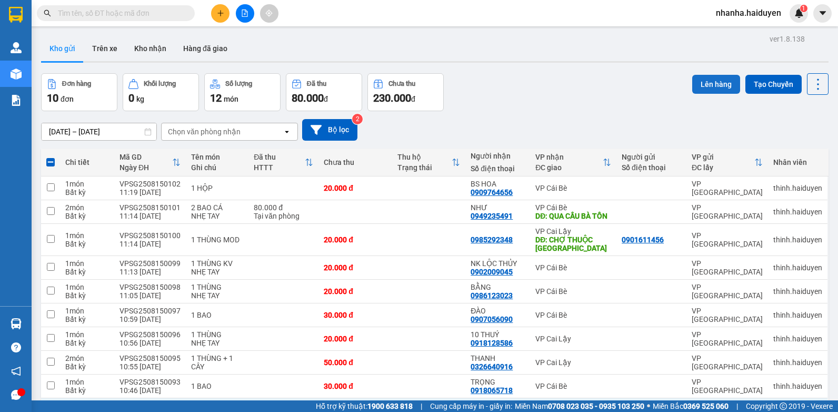
click at [704, 77] on button "Lên hàng" at bounding box center [716, 84] width 48 height 19
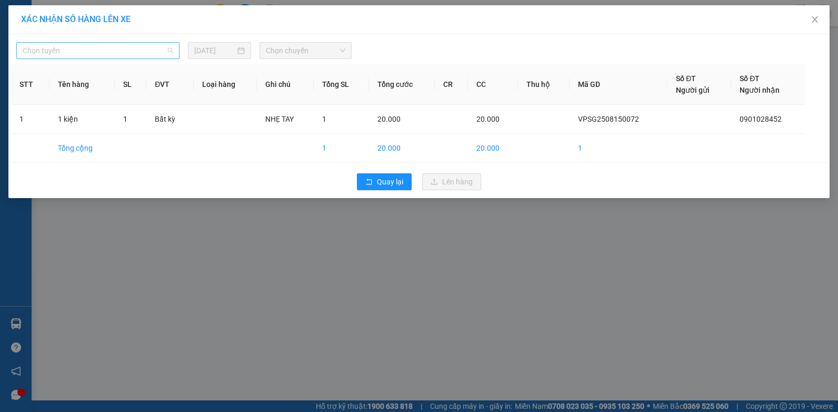
click at [109, 50] on span "Chọn tuyến" at bounding box center [98, 51] width 151 height 16
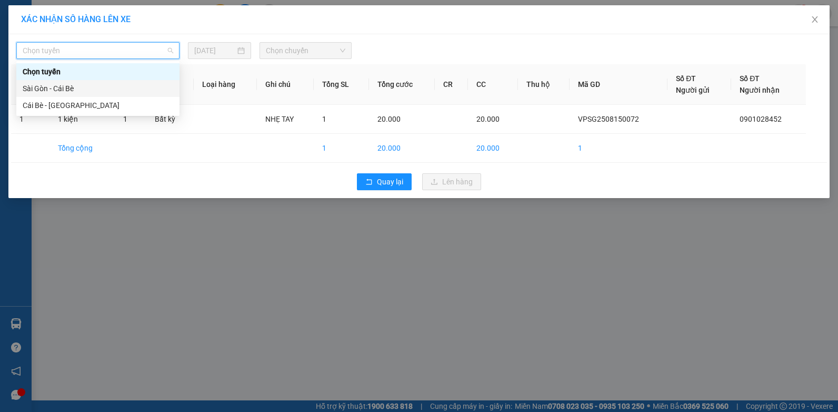
click at [98, 84] on div "Sài Gòn - Cái Bè" at bounding box center [98, 89] width 151 height 12
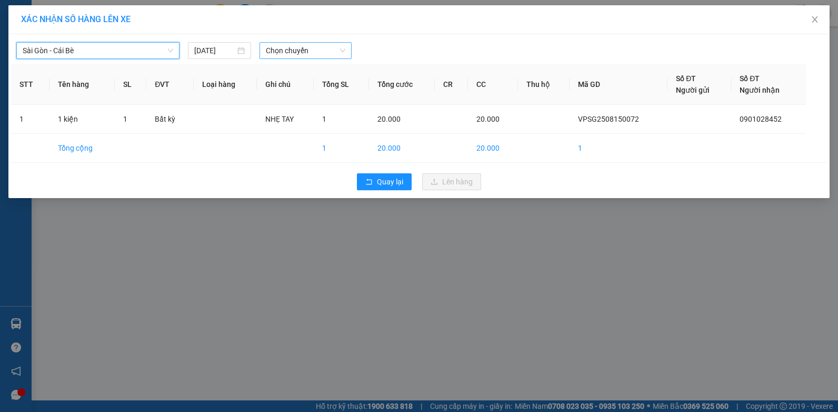
click at [315, 45] on span "Chọn chuyến" at bounding box center [305, 51] width 79 height 16
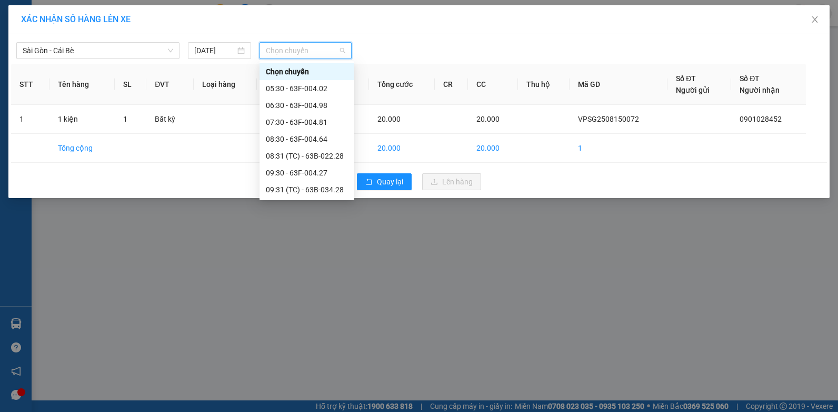
scroll to position [105, 0]
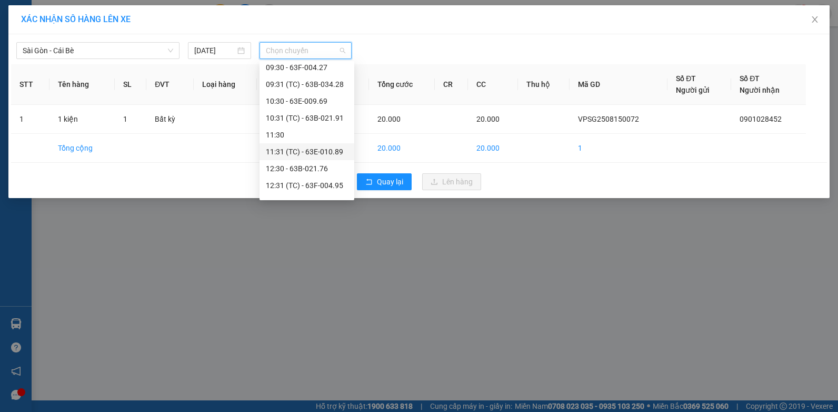
click at [301, 145] on div "11:31 (TC) - 63E-010.89" at bounding box center [307, 151] width 95 height 17
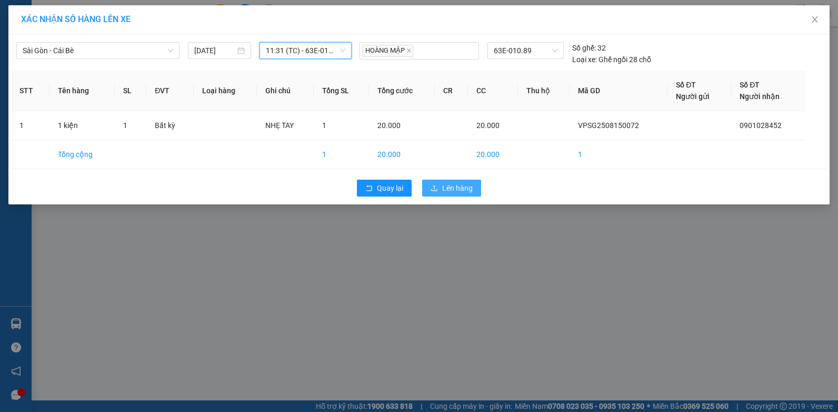
click at [445, 186] on span "Lên hàng" at bounding box center [457, 188] width 31 height 12
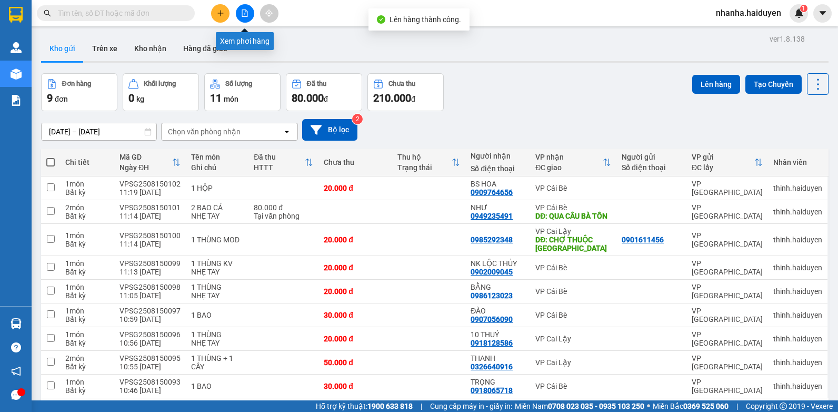
click at [245, 15] on icon "file-add" at bounding box center [245, 12] width 6 height 7
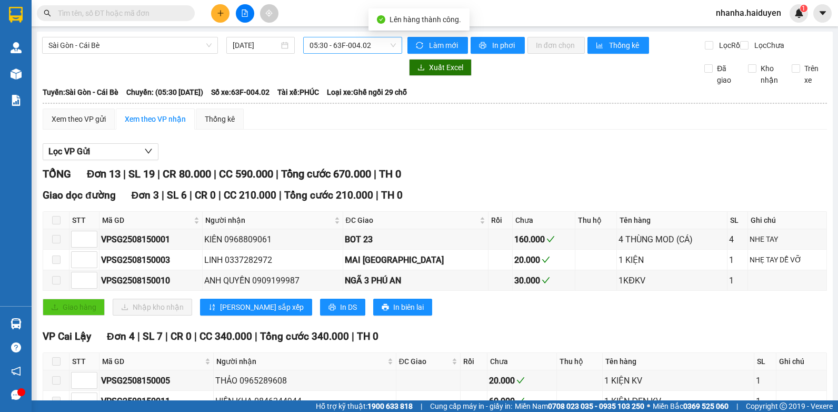
click at [342, 48] on span "05:30 - 63F-004.02" at bounding box center [353, 45] width 86 height 16
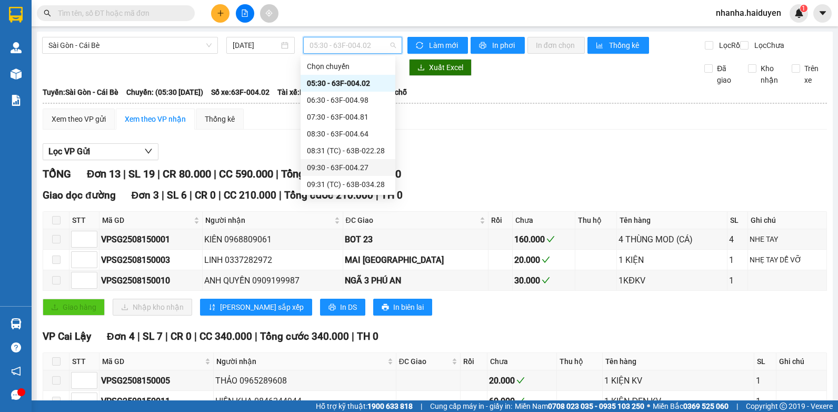
scroll to position [105, 0]
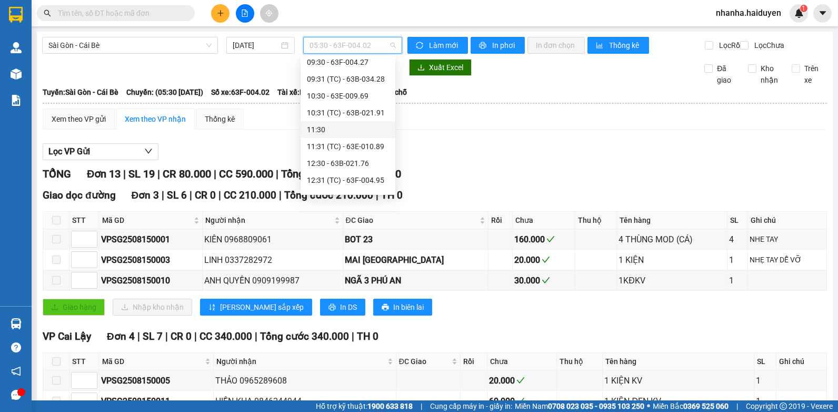
click at [346, 128] on div "11:30" at bounding box center [348, 130] width 82 height 12
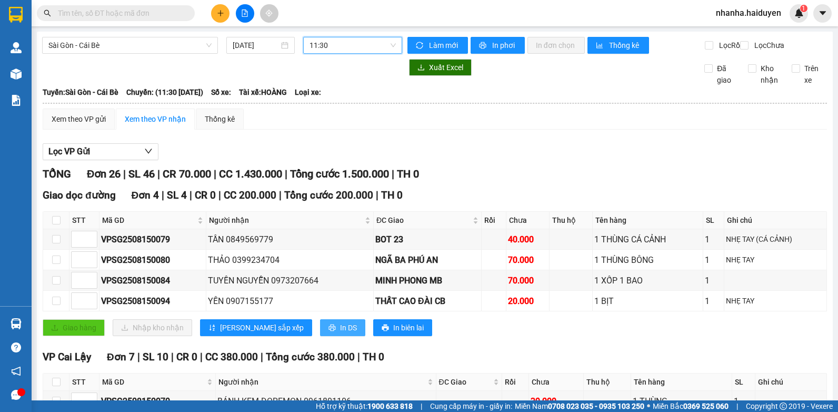
click at [340, 333] on span "In DS" at bounding box center [348, 328] width 17 height 12
click at [320, 41] on span "11:30" at bounding box center [353, 45] width 86 height 16
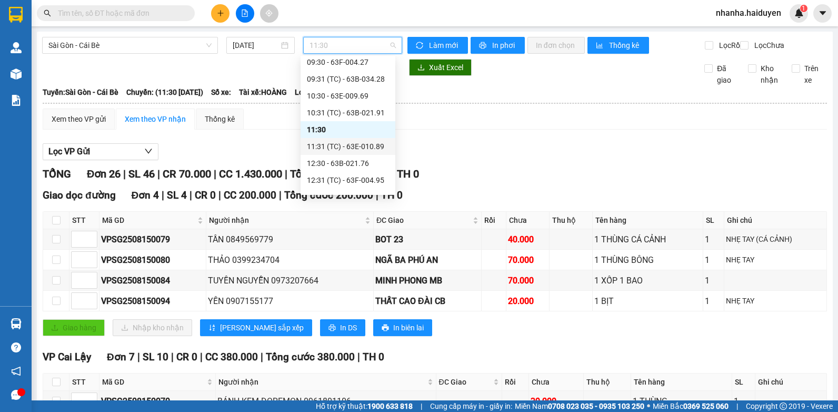
click at [352, 141] on div "11:31 (TC) - 63E-010.89" at bounding box center [348, 147] width 82 height 12
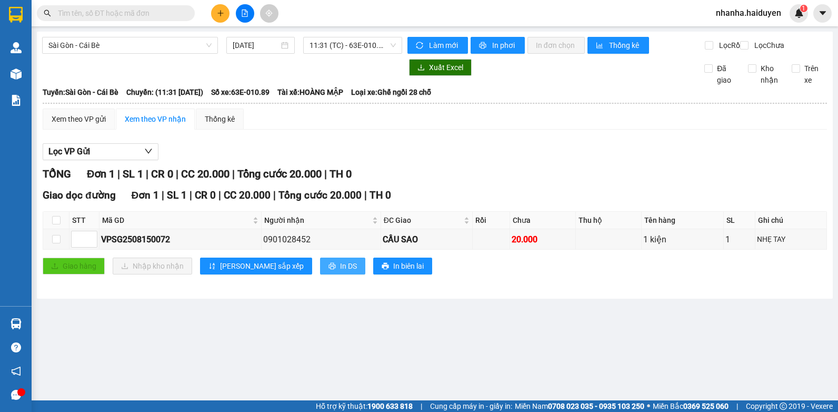
click at [320, 274] on button "In DS" at bounding box center [342, 265] width 45 height 17
click at [55, 224] on input "checkbox" at bounding box center [56, 220] width 8 height 8
checkbox input "true"
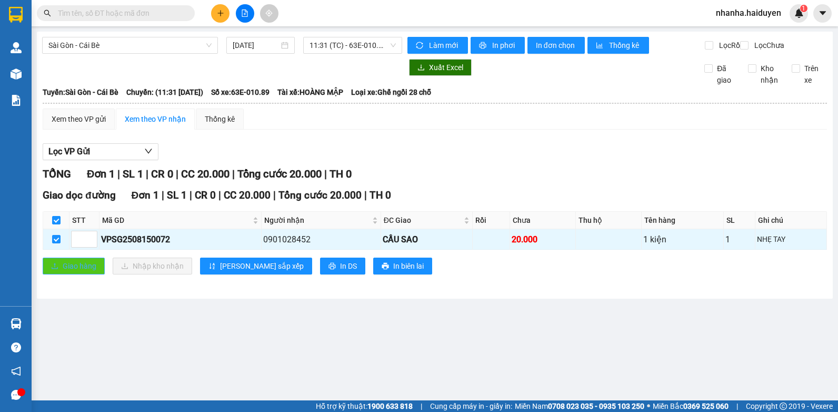
click at [65, 272] on span "Giao hàng" at bounding box center [80, 266] width 34 height 12
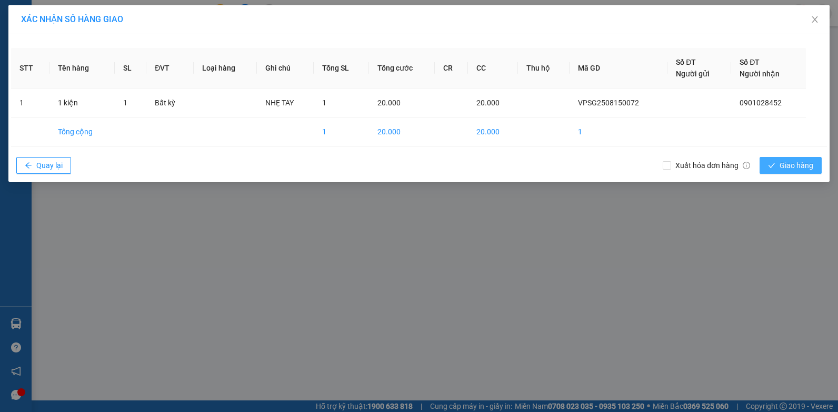
click at [787, 167] on span "Giao hàng" at bounding box center [797, 166] width 34 height 12
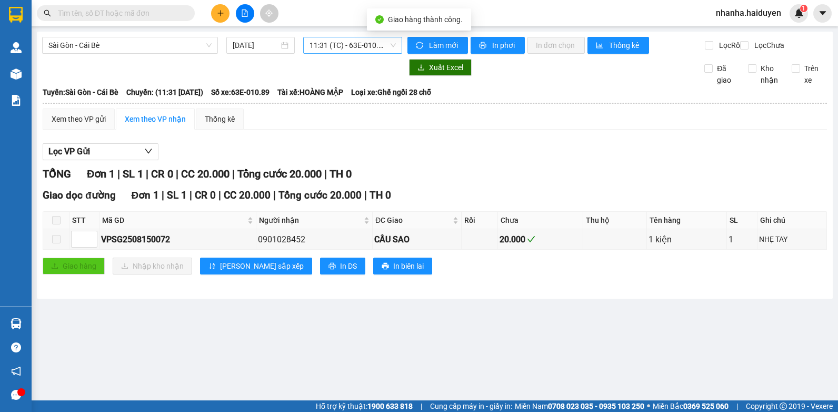
click at [374, 51] on span "11:31 (TC) - 63E-010.89" at bounding box center [353, 45] width 86 height 16
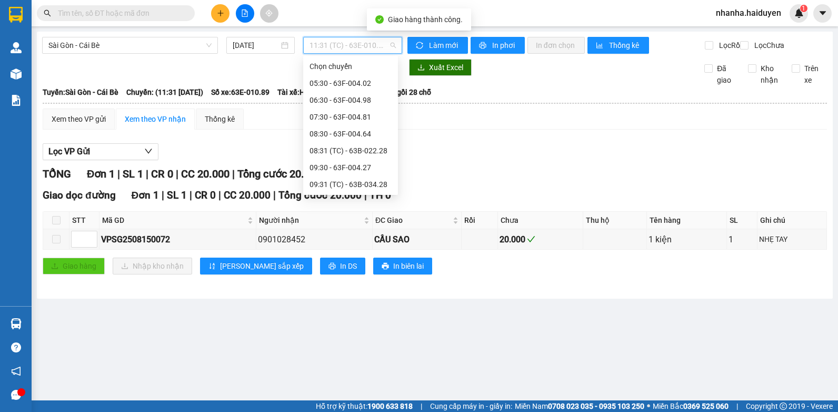
scroll to position [67, 0]
click at [348, 167] on div "11:30" at bounding box center [351, 168] width 82 height 12
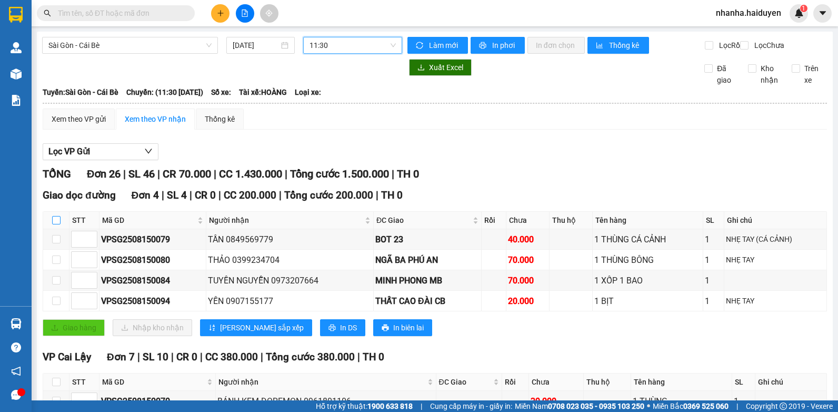
click at [56, 226] on label at bounding box center [56, 220] width 8 height 12
click at [56, 224] on input "checkbox" at bounding box center [56, 220] width 8 height 8
checkbox input "true"
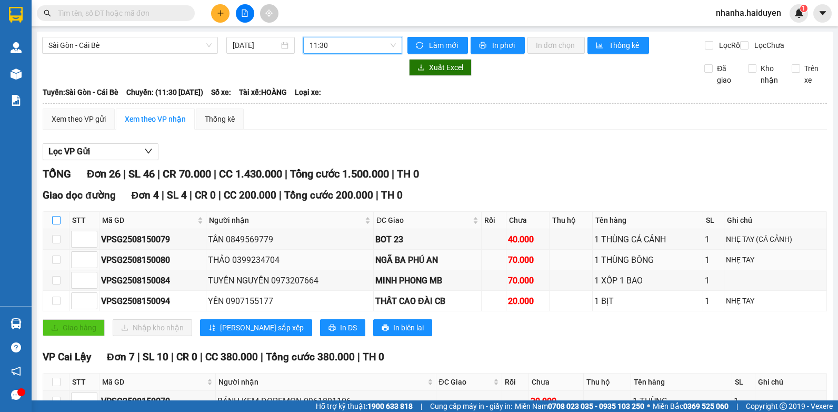
checkbox input "true"
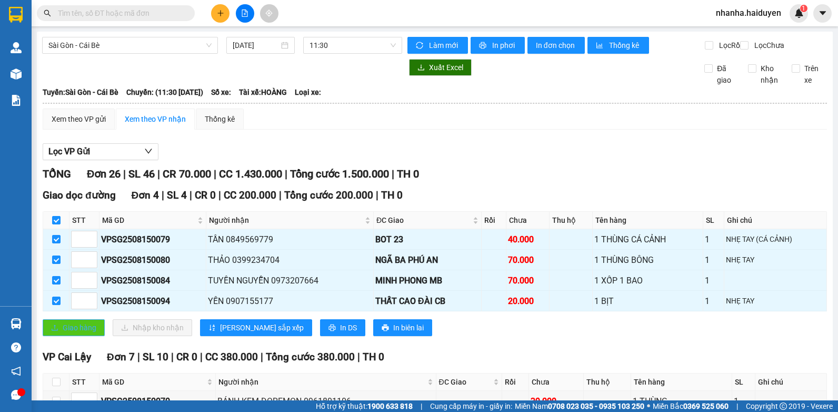
click at [88, 333] on span "Giao hàng" at bounding box center [80, 328] width 34 height 12
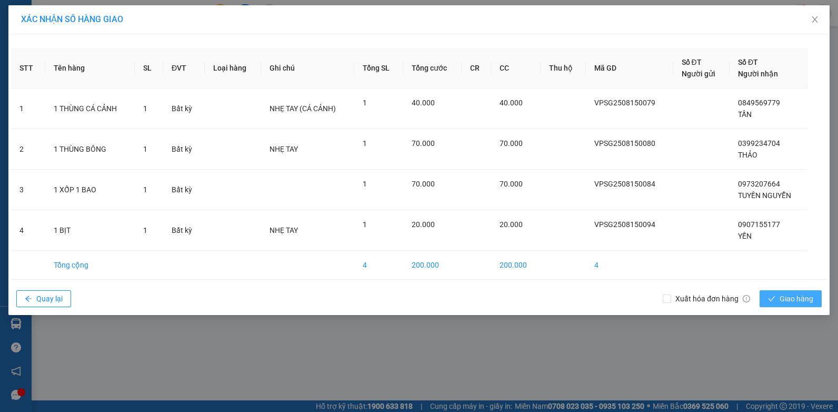
click at [799, 300] on span "Giao hàng" at bounding box center [797, 299] width 34 height 12
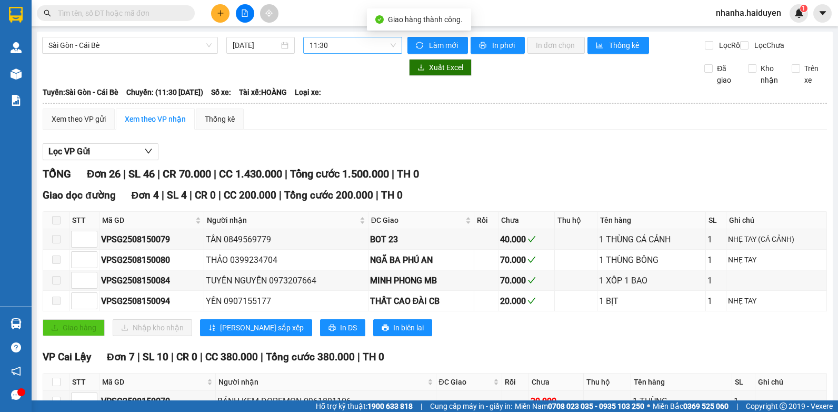
click at [353, 43] on span "11:30" at bounding box center [353, 45] width 86 height 16
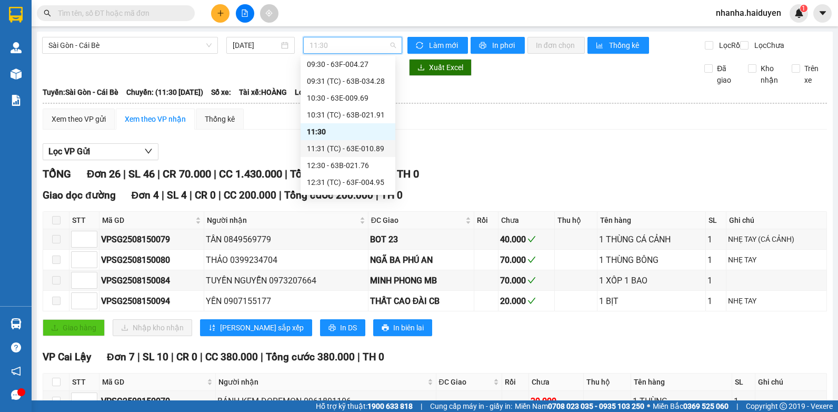
scroll to position [156, 0]
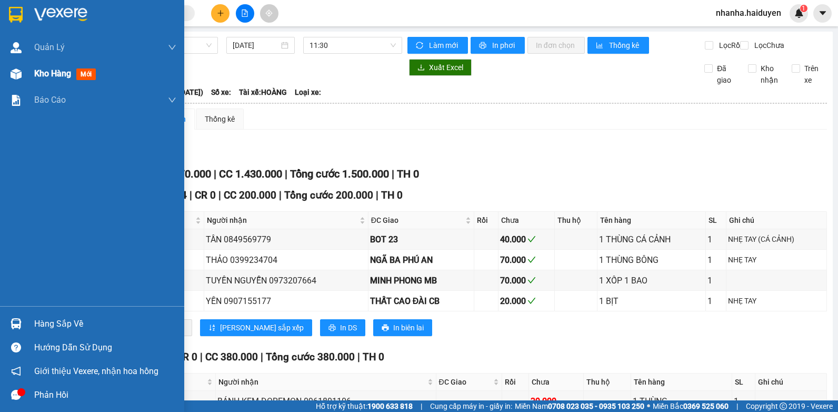
click at [53, 80] on div "Kho hàng mới" at bounding box center [67, 73] width 66 height 13
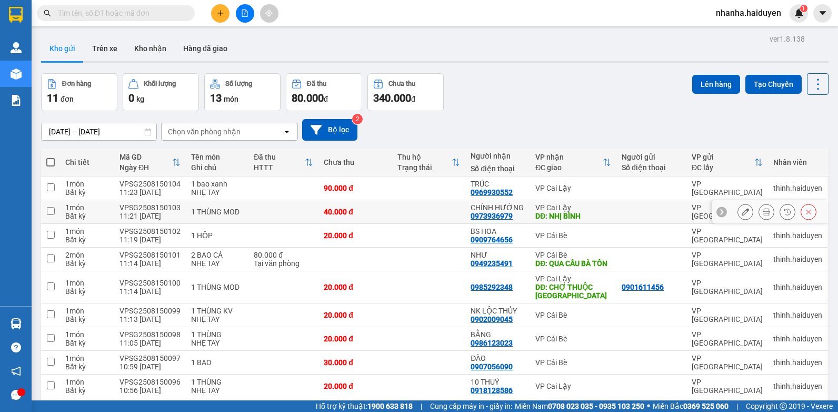
scroll to position [97, 0]
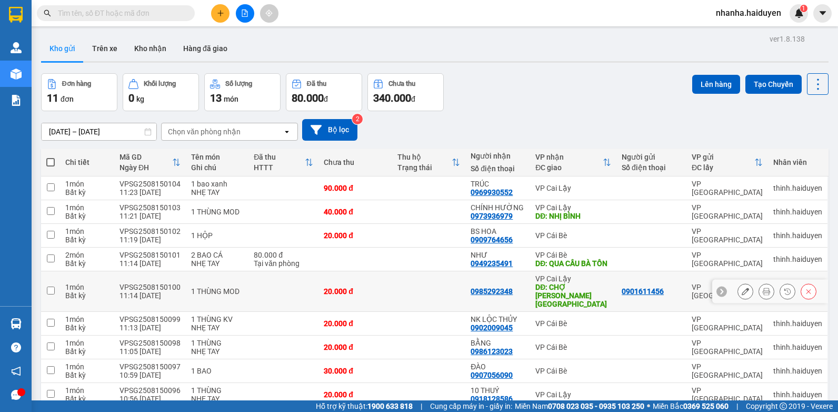
scroll to position [97, 0]
